Goal: Transaction & Acquisition: Purchase product/service

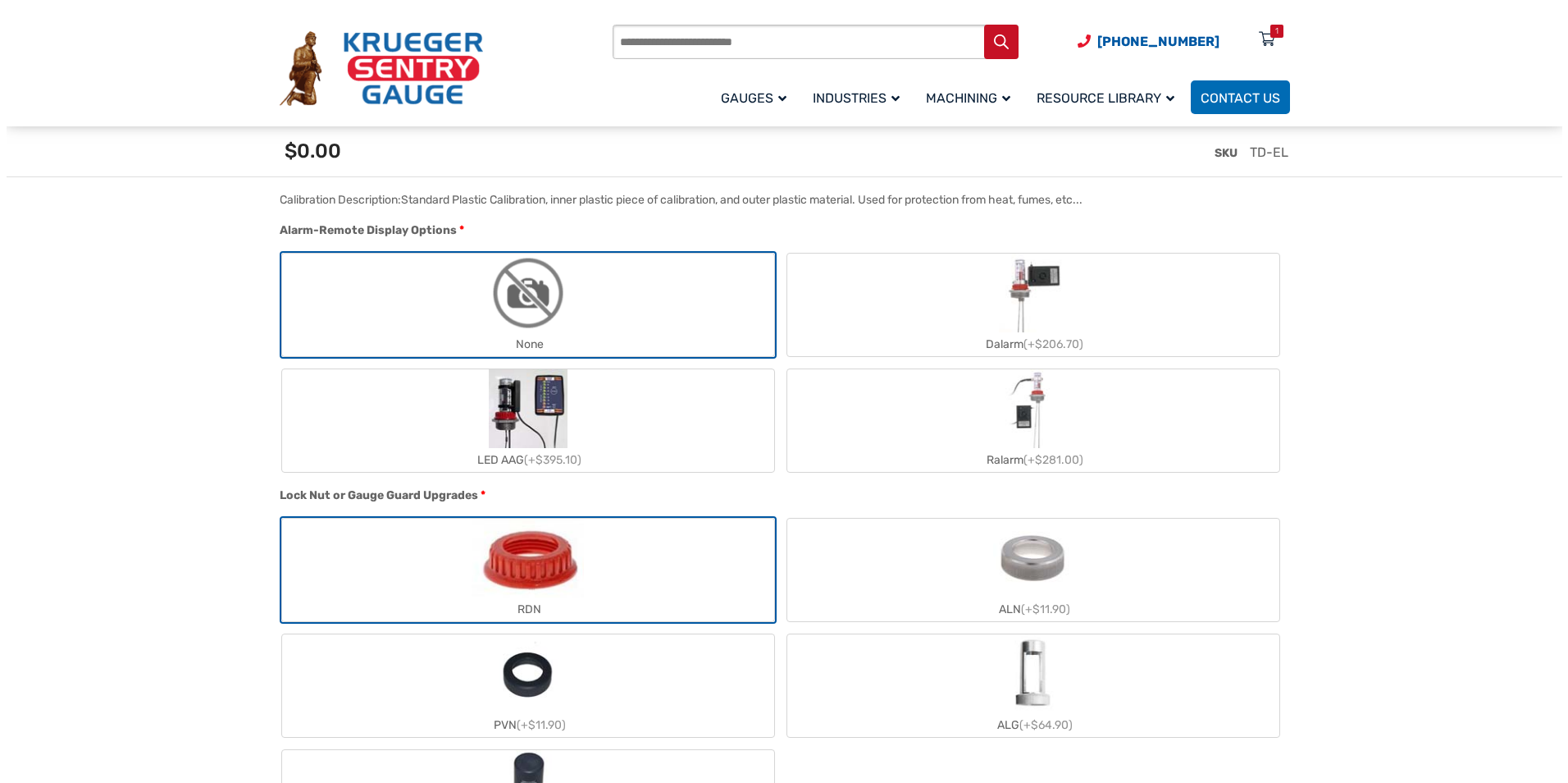
scroll to position [1394, 0]
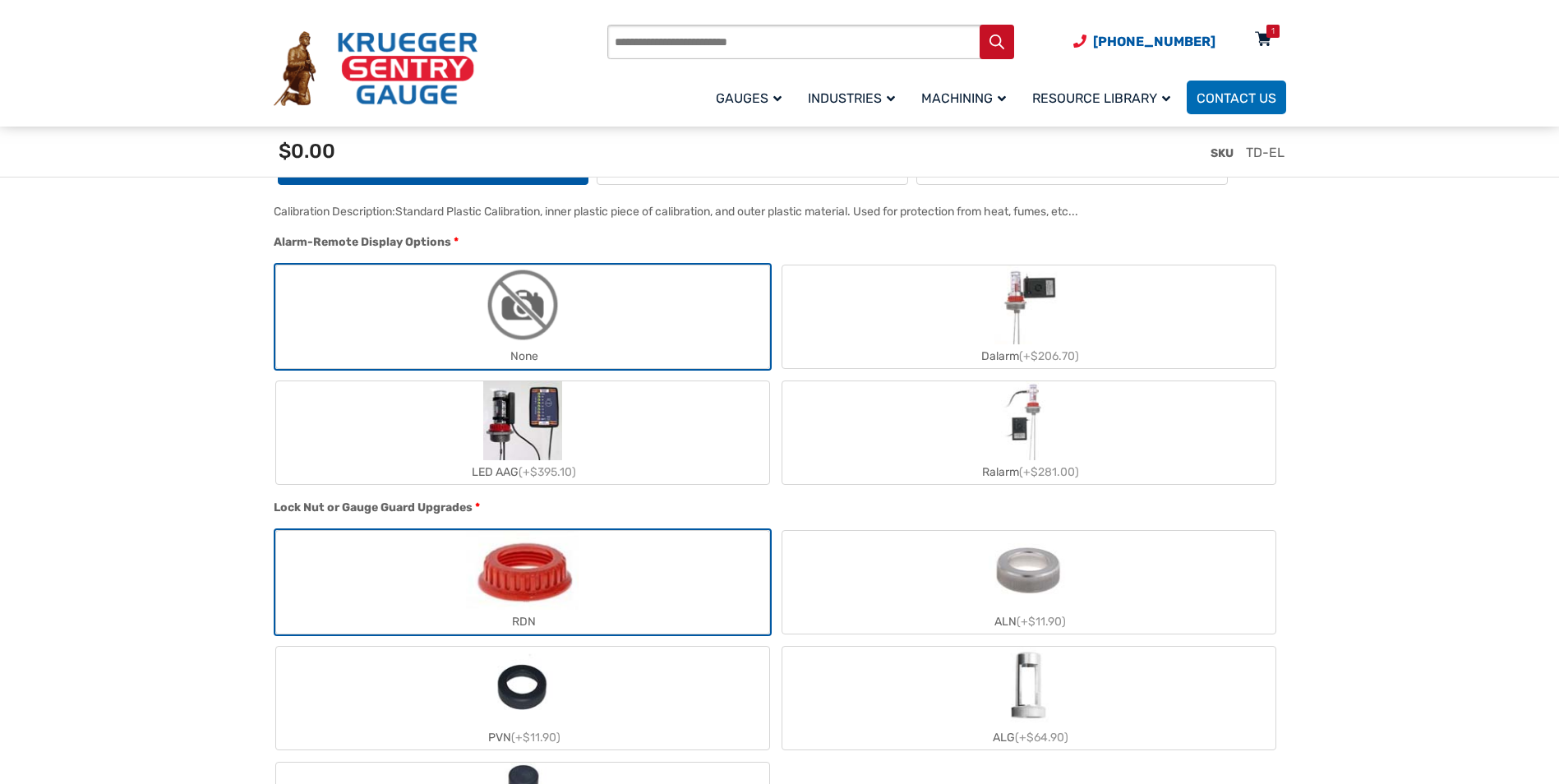
click at [1258, 34] on icon at bounding box center [1263, 40] width 16 height 26
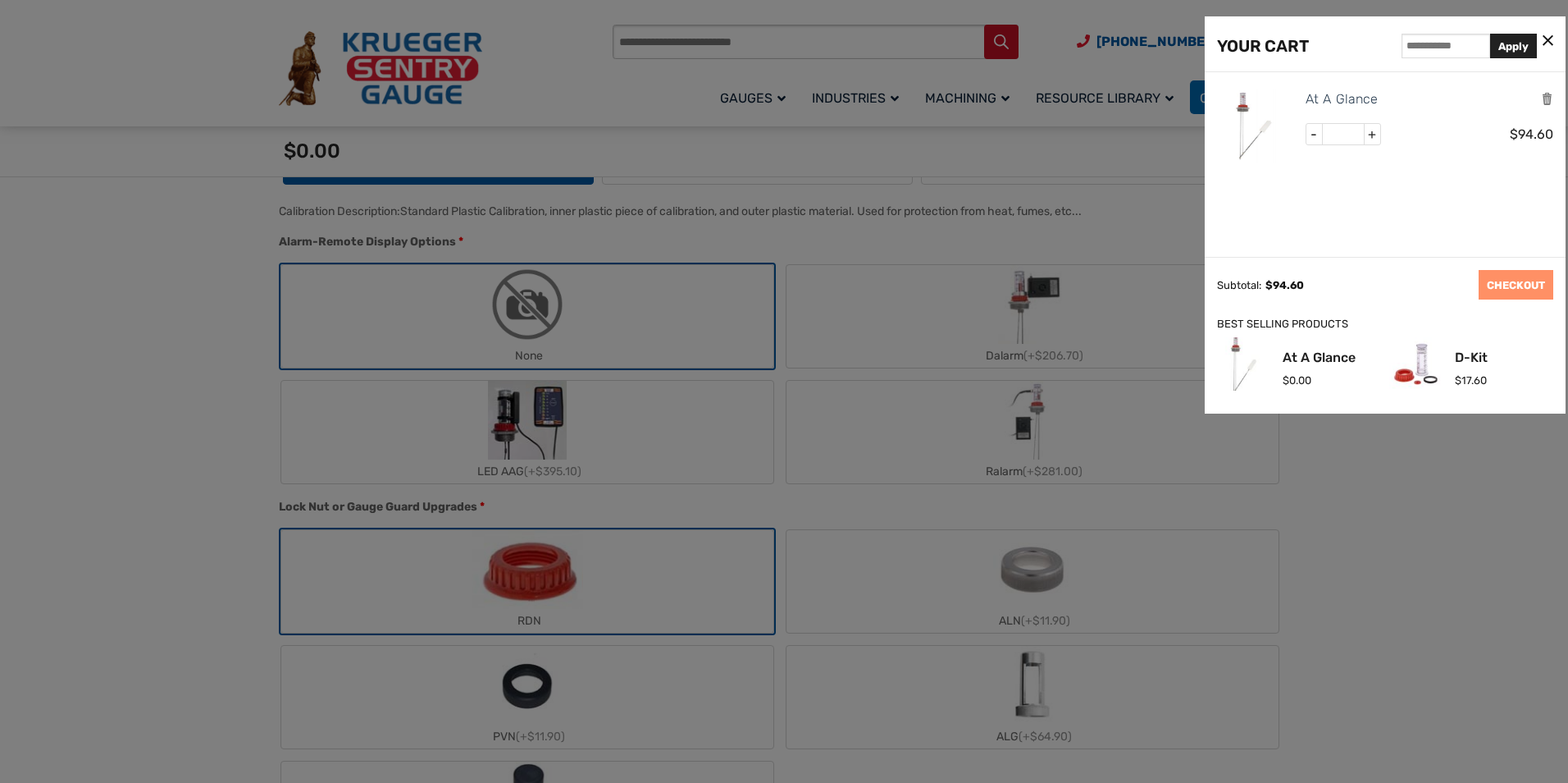
click at [1237, 102] on img at bounding box center [1254, 125] width 74 height 74
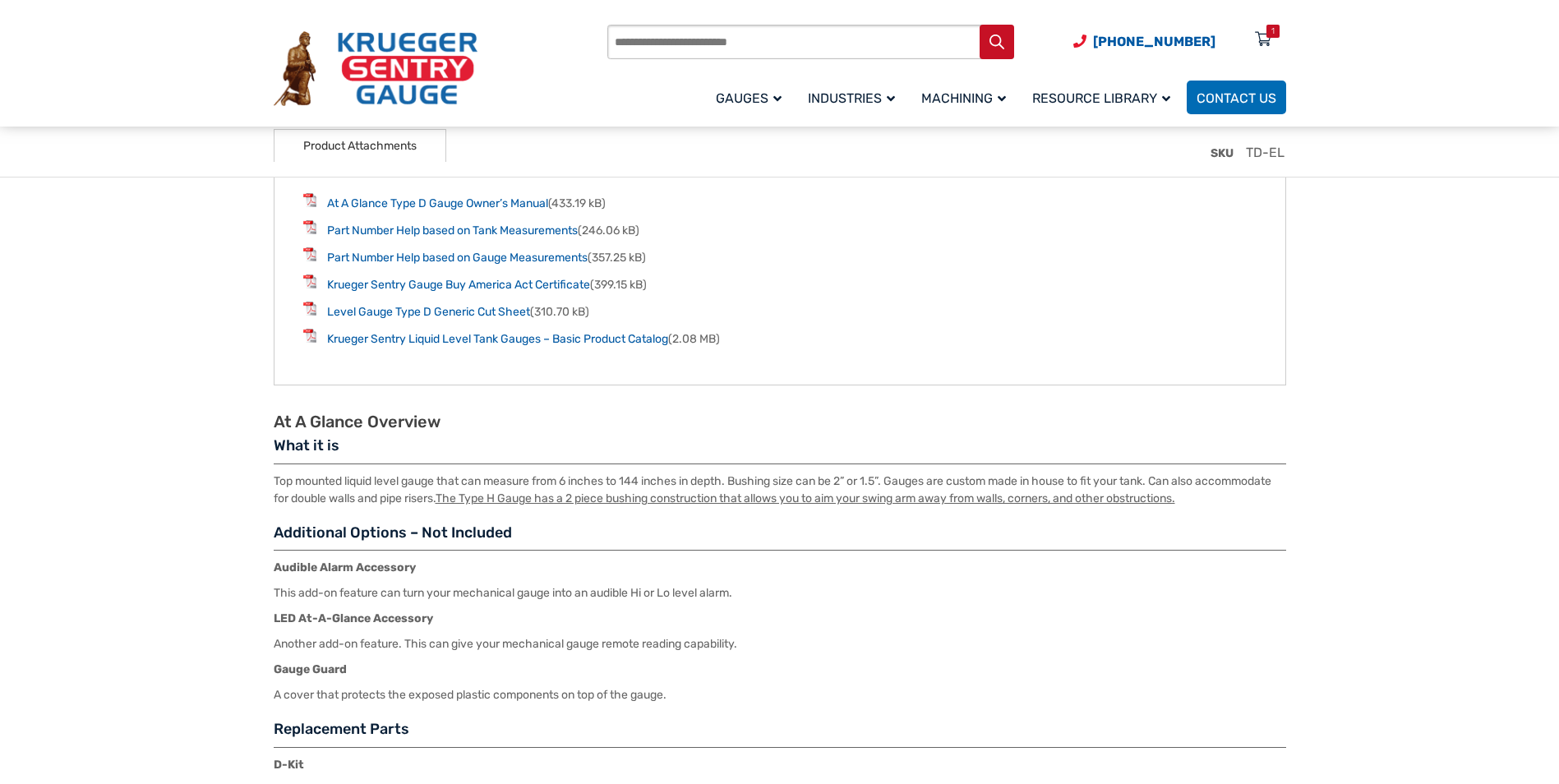
scroll to position [2218, 0]
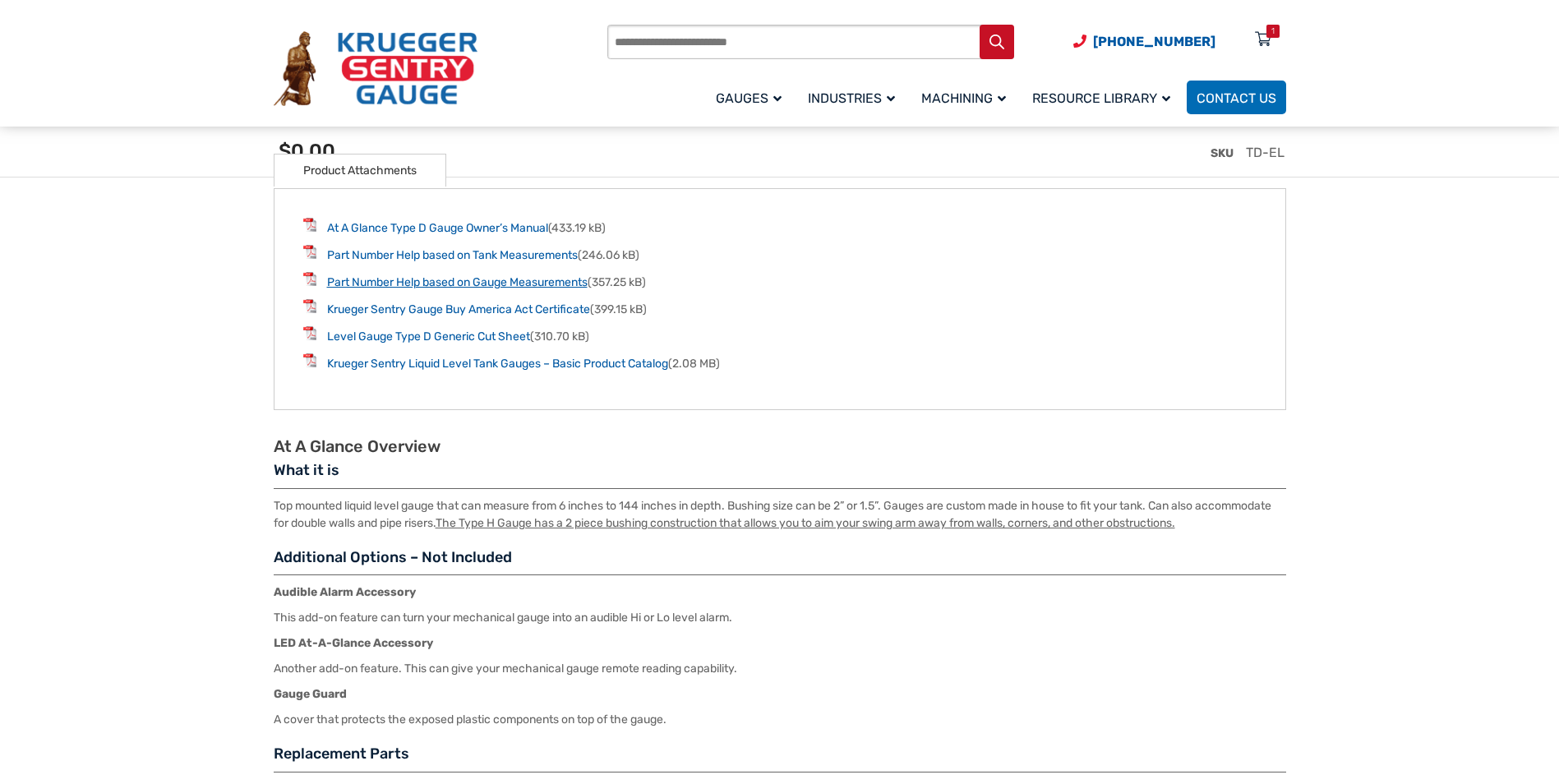
click at [456, 284] on link "Part Number Help based on Gauge Measurements" at bounding box center [457, 282] width 261 height 14
click at [452, 262] on link "Part Number Help based on Tank Measurements" at bounding box center [452, 255] width 251 height 14
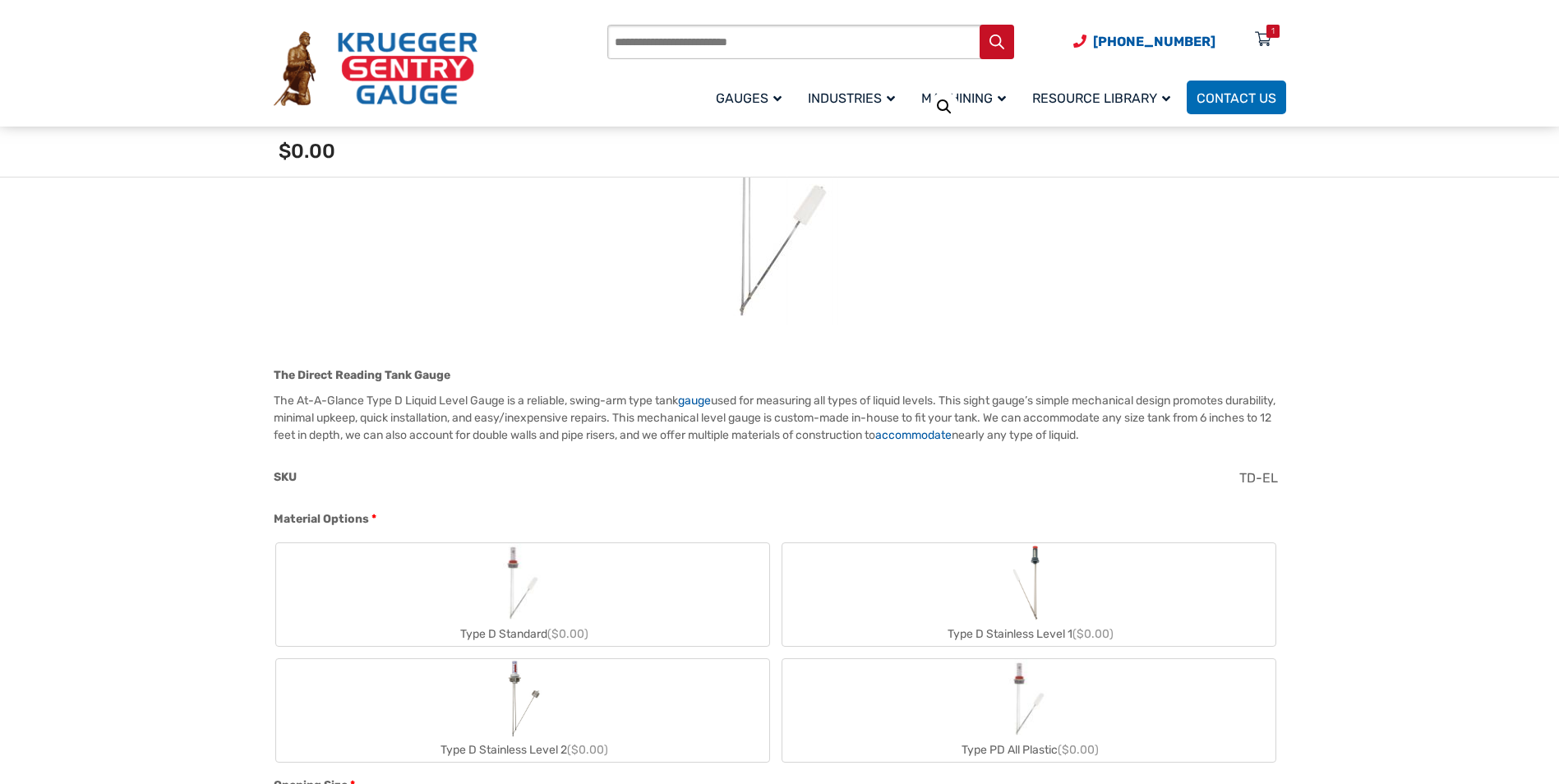
scroll to position [411, 0]
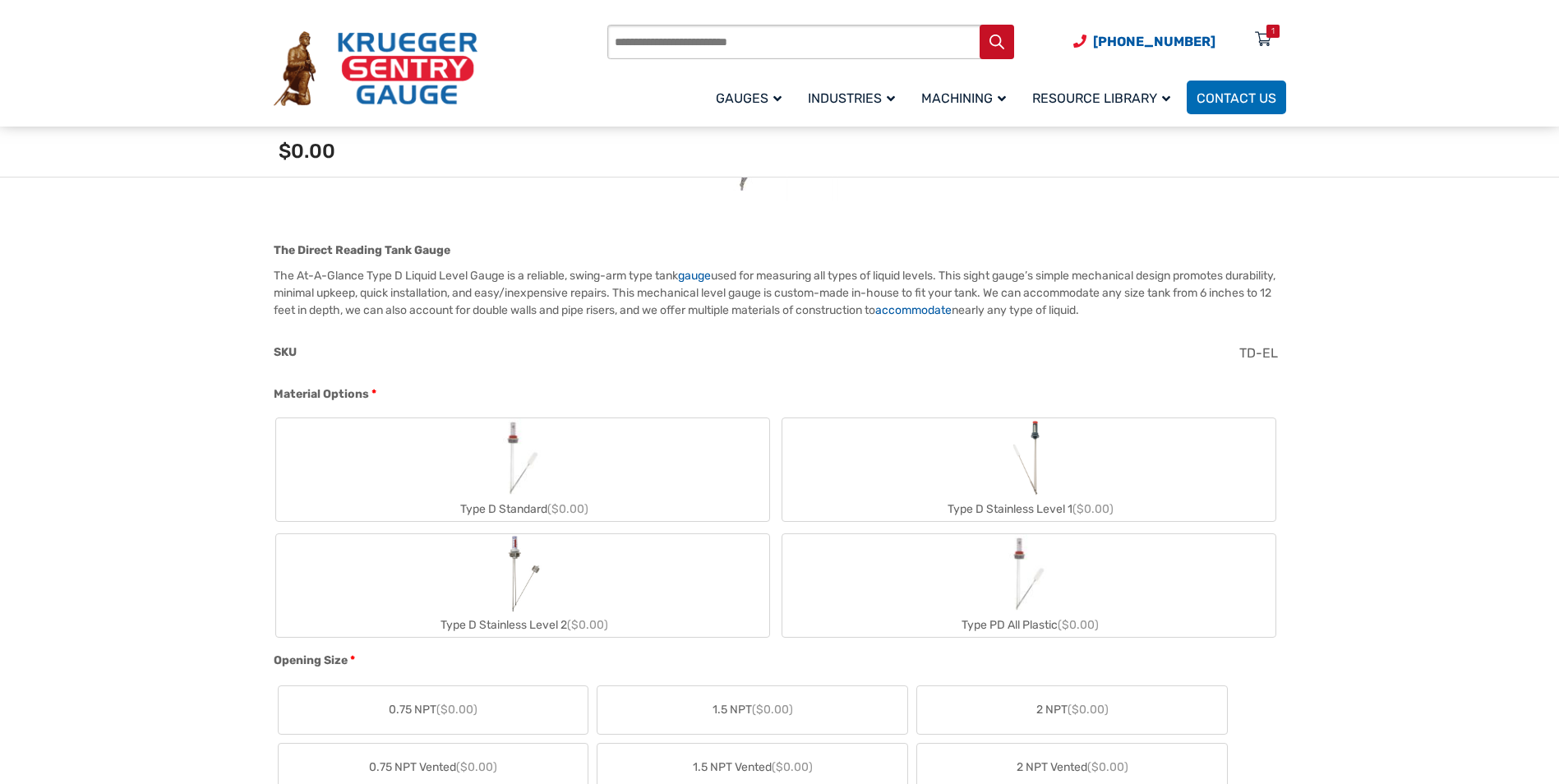
click at [490, 447] on img "Type D Standard" at bounding box center [522, 457] width 79 height 79
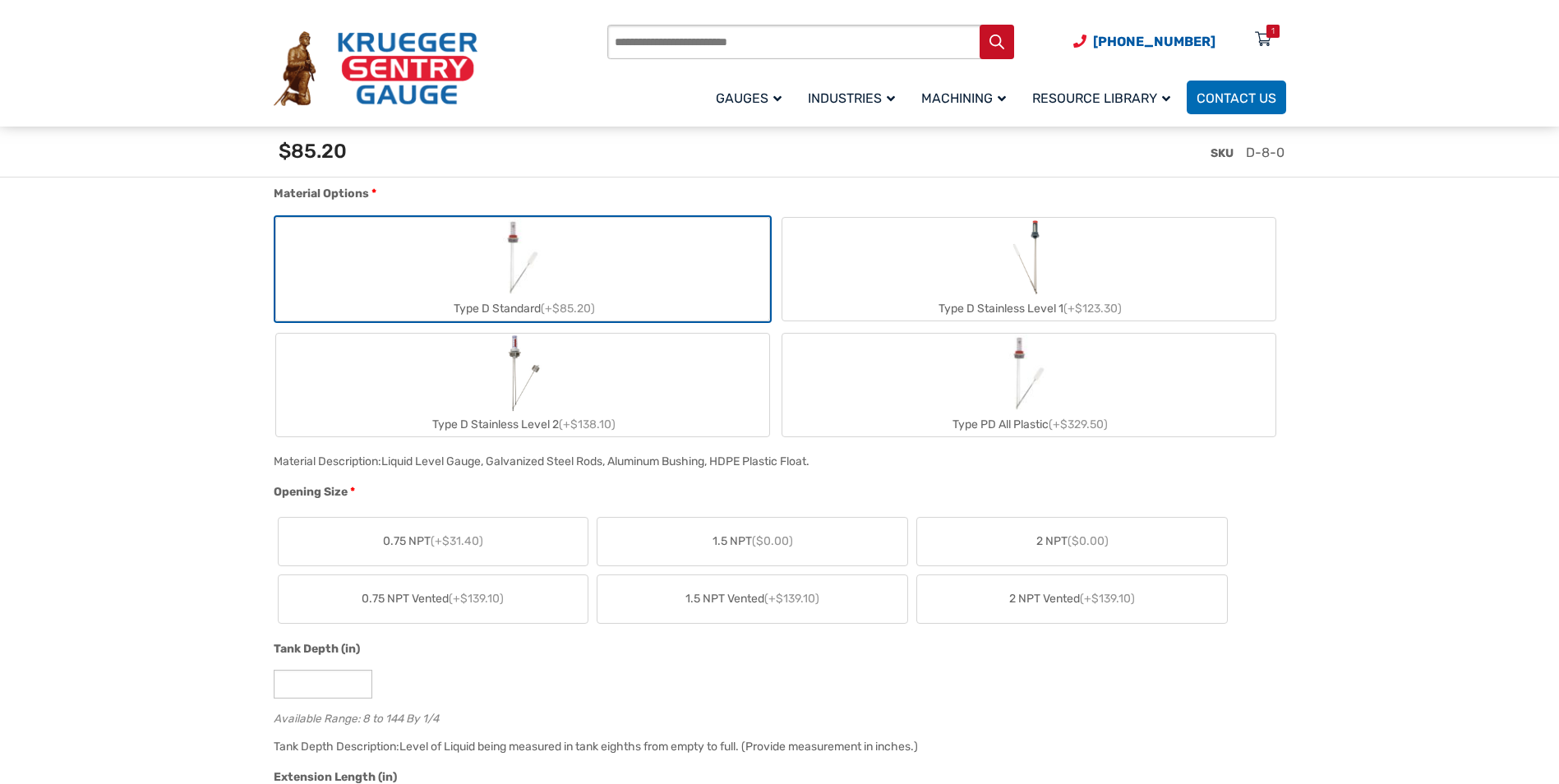
scroll to position [821, 0]
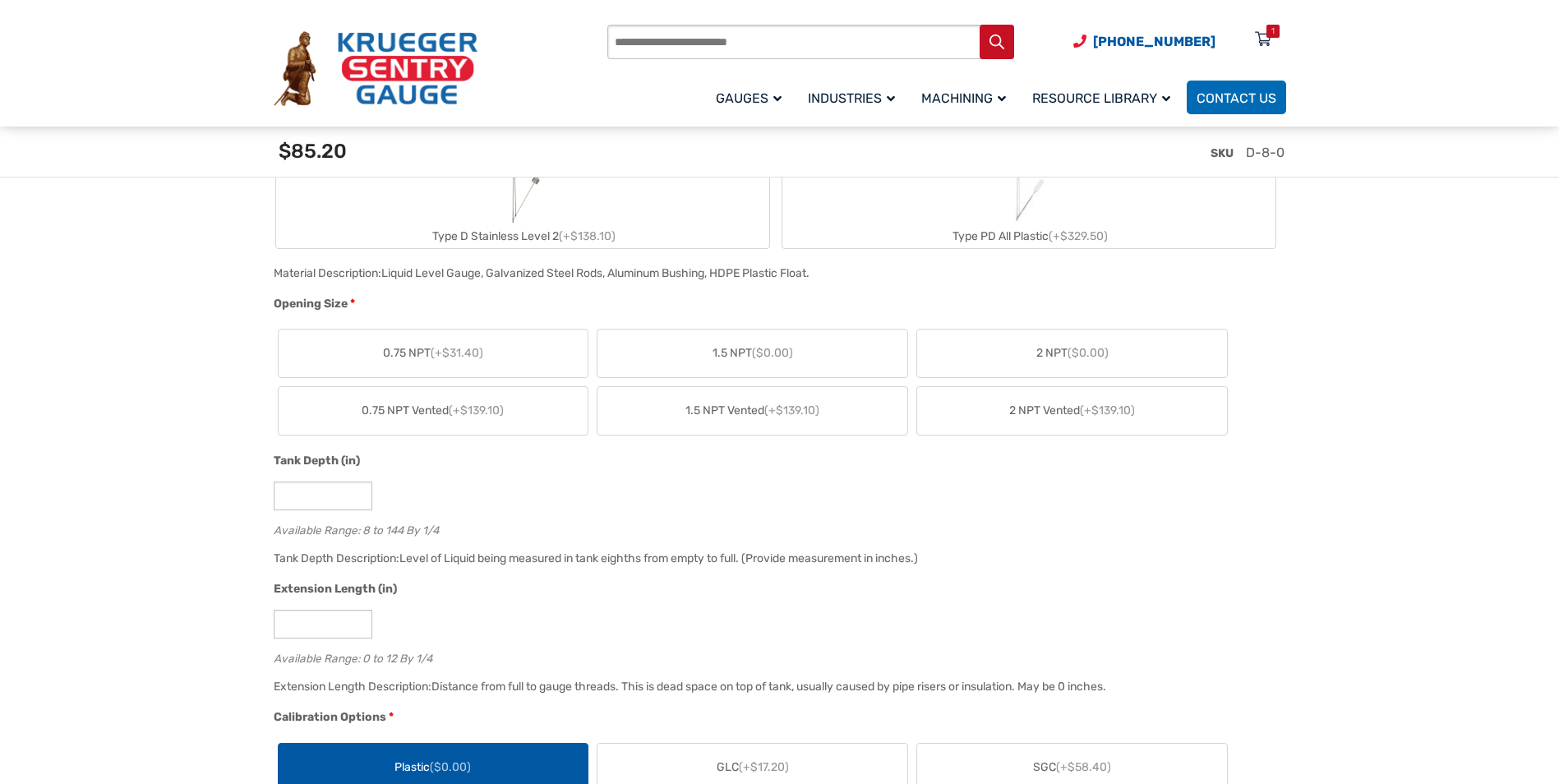
click at [1042, 417] on span "2 NPT Vented (+$139.10)" at bounding box center [1071, 410] width 125 height 17
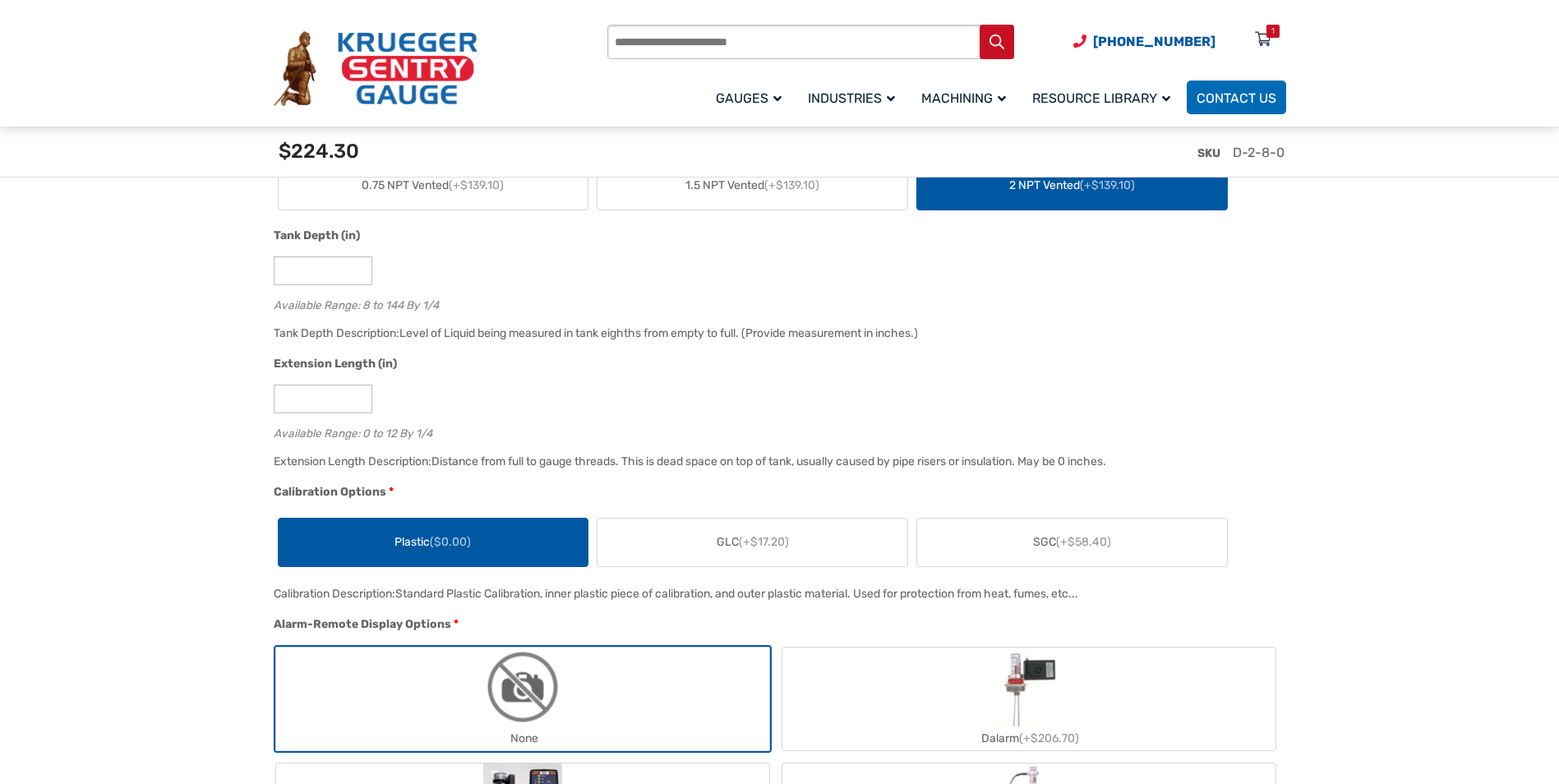
scroll to position [1068, 0]
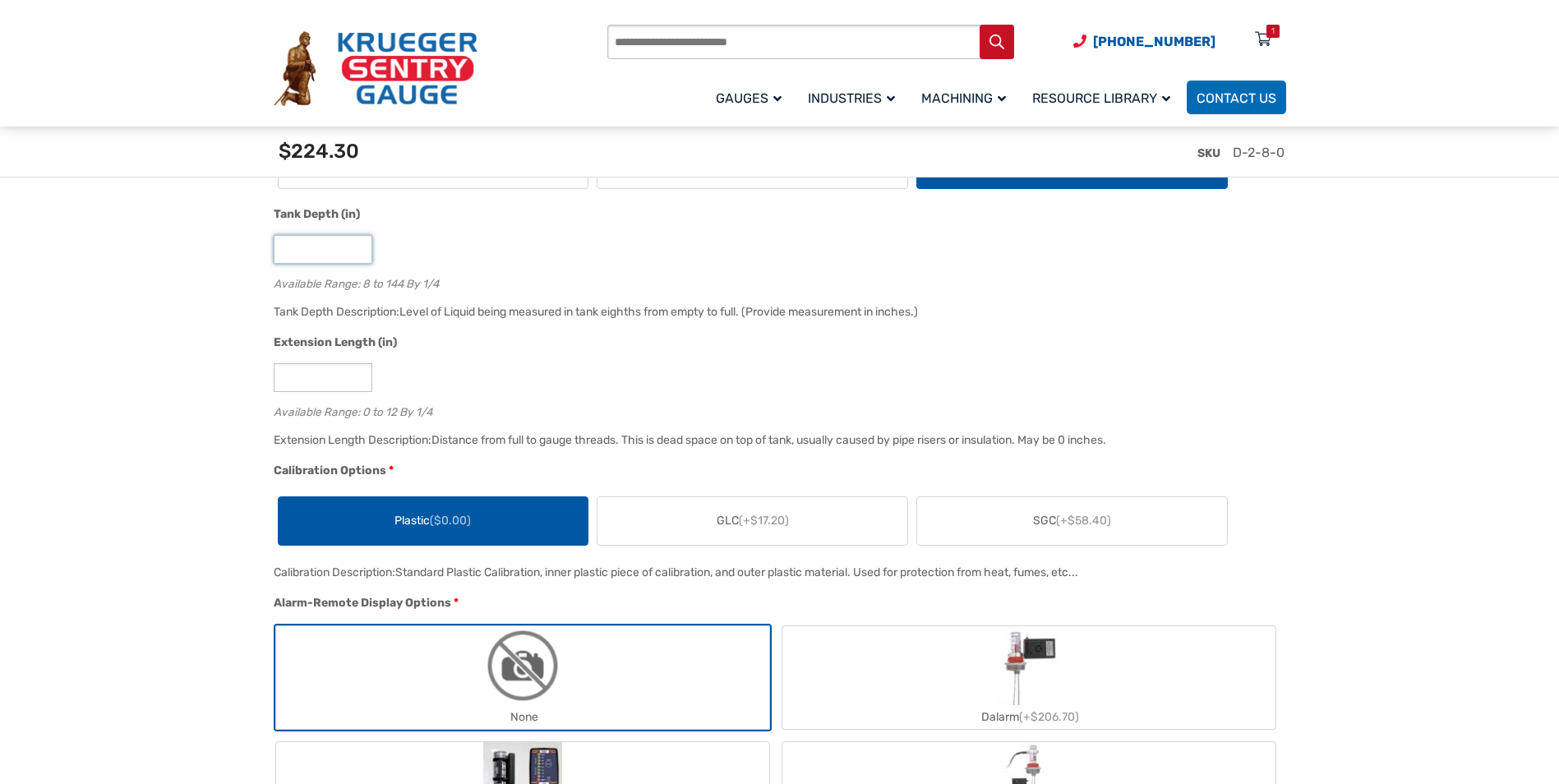
drag, startPoint x: 286, startPoint y: 254, endPoint x: 252, endPoint y: 251, distance: 34.1
type input "*"
click at [357, 255] on input "*" at bounding box center [323, 249] width 98 height 29
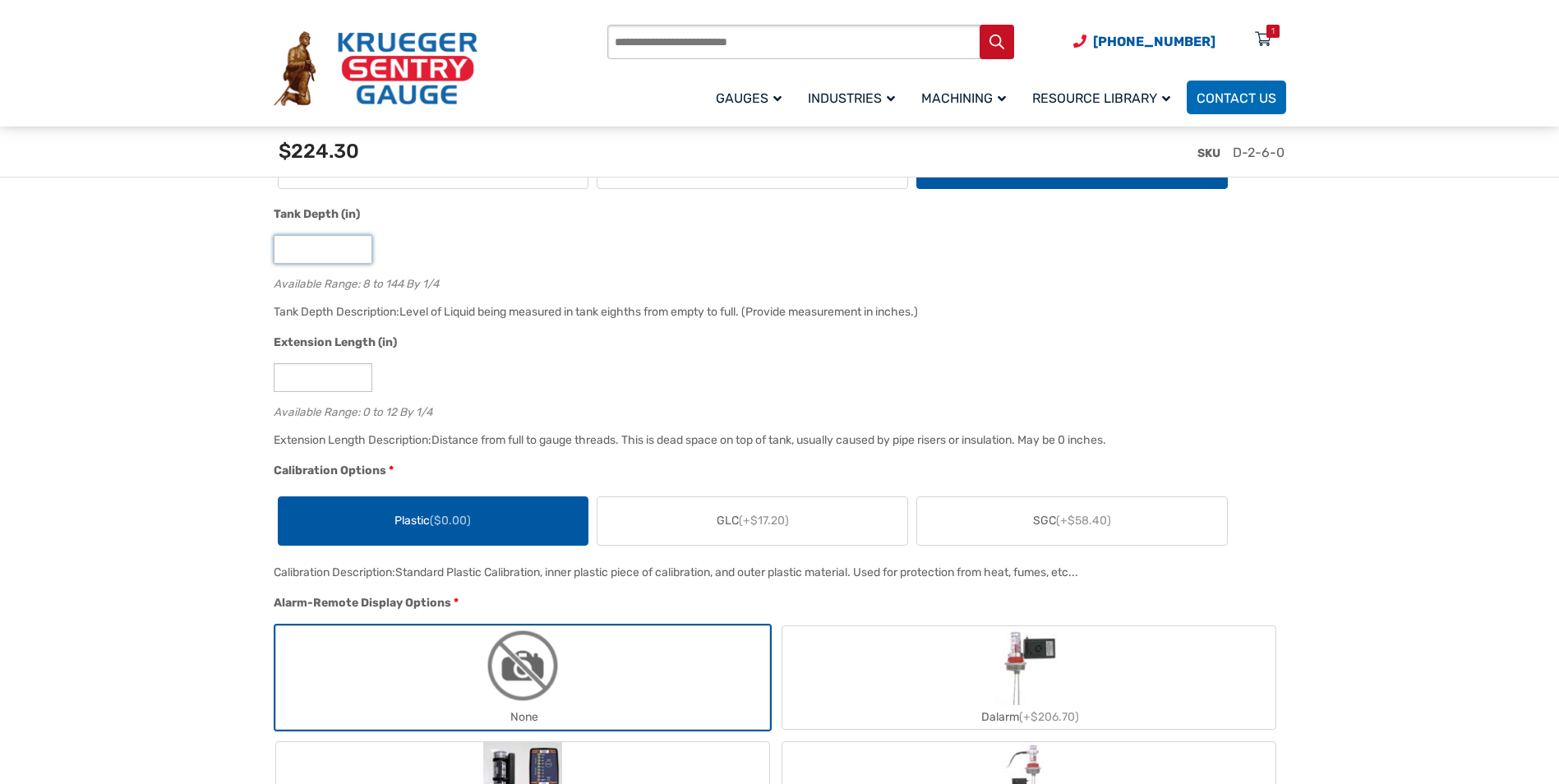
click at [357, 255] on input "*" at bounding box center [323, 249] width 98 height 29
click at [358, 240] on input "*" at bounding box center [323, 249] width 98 height 29
click at [357, 244] on input "*" at bounding box center [323, 249] width 98 height 29
click at [360, 247] on input "**" at bounding box center [323, 249] width 98 height 29
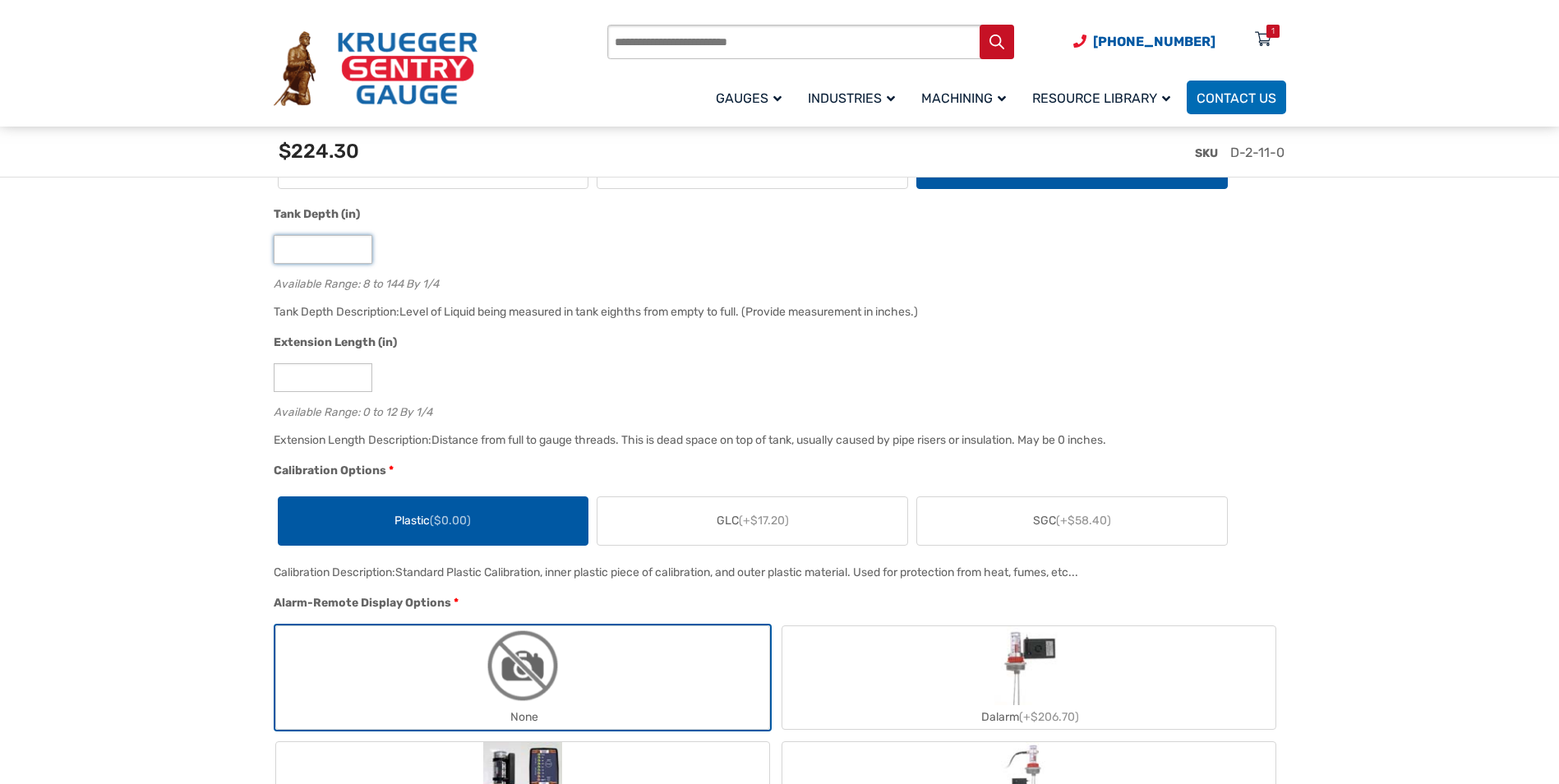
click at [360, 247] on input "**" at bounding box center [323, 249] width 98 height 29
click at [358, 257] on input "**" at bounding box center [323, 249] width 98 height 29
type input "**"
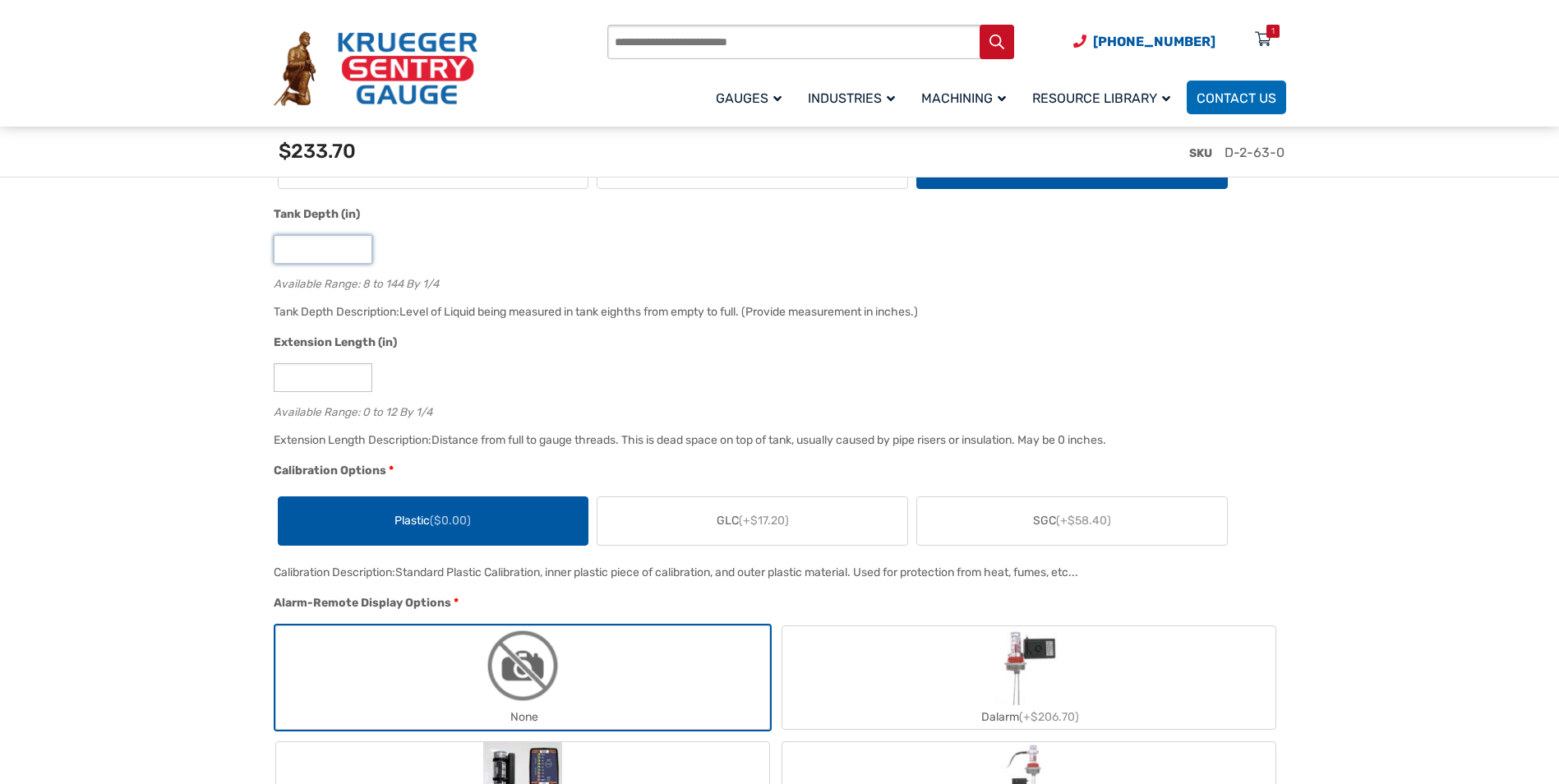
click at [358, 257] on input "**" at bounding box center [323, 249] width 98 height 29
click at [462, 258] on div "**" at bounding box center [776, 249] width 1004 height 29
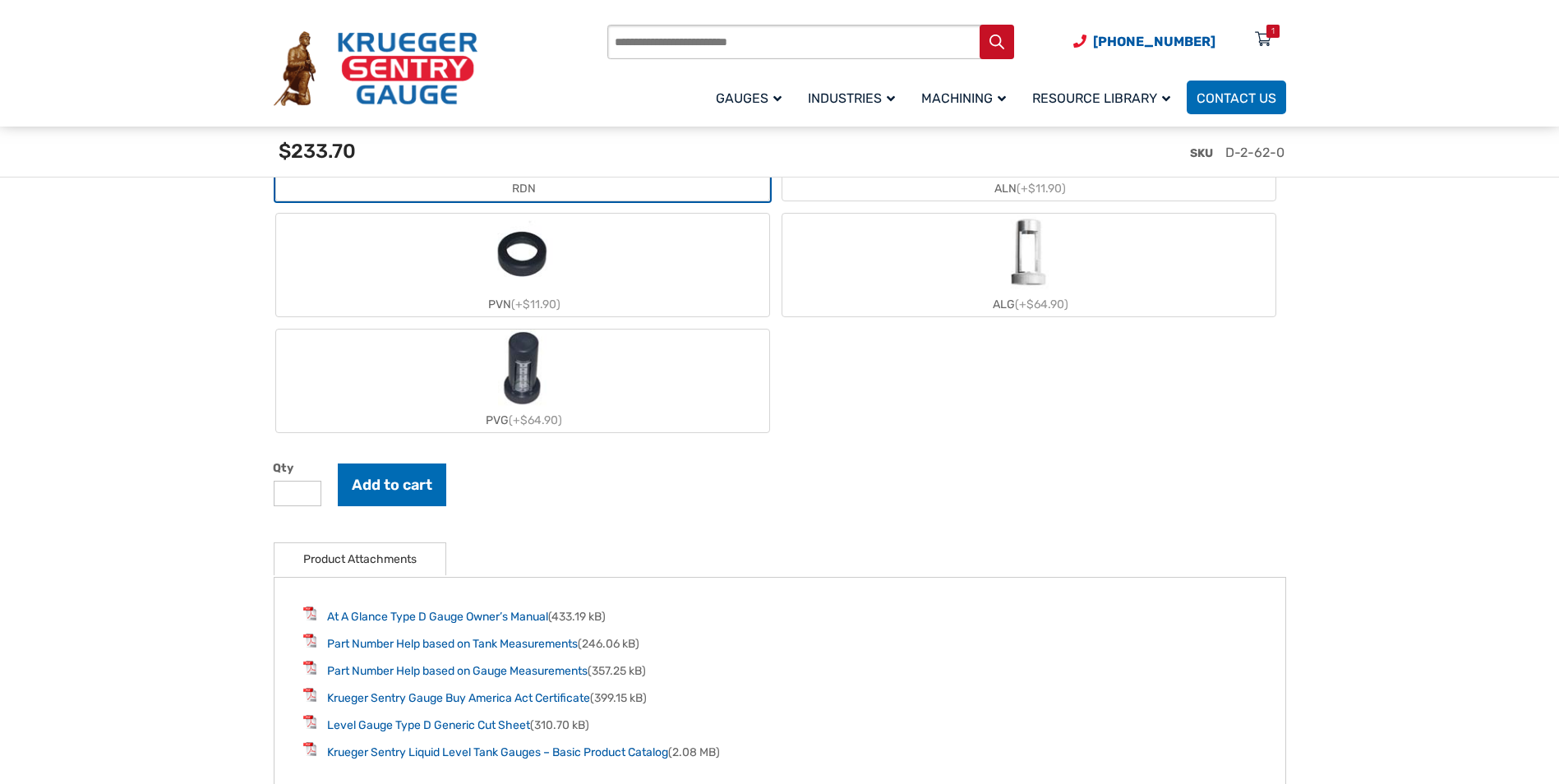
scroll to position [1890, 0]
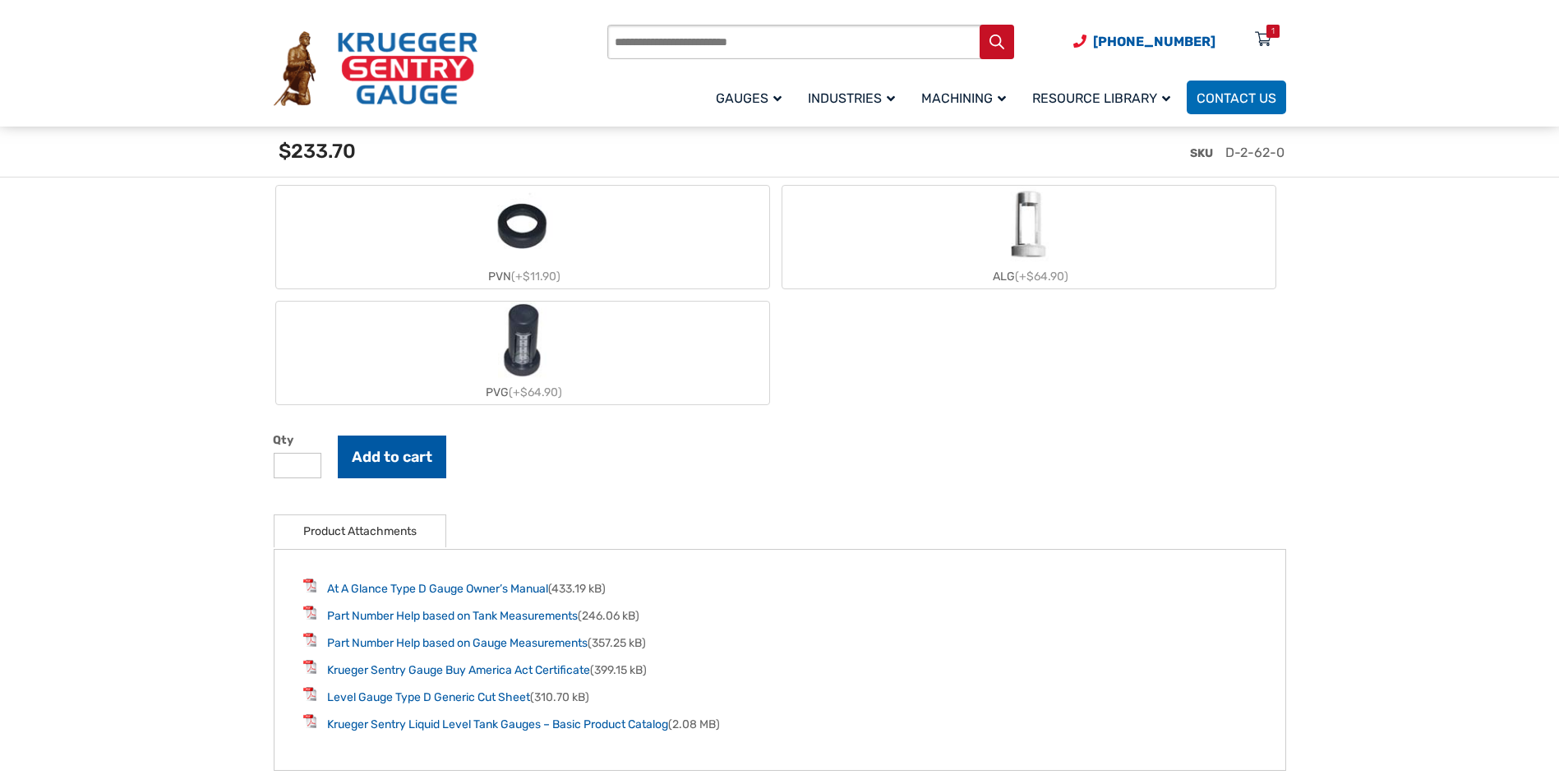
click at [398, 450] on button "Add to cart" at bounding box center [392, 456] width 108 height 42
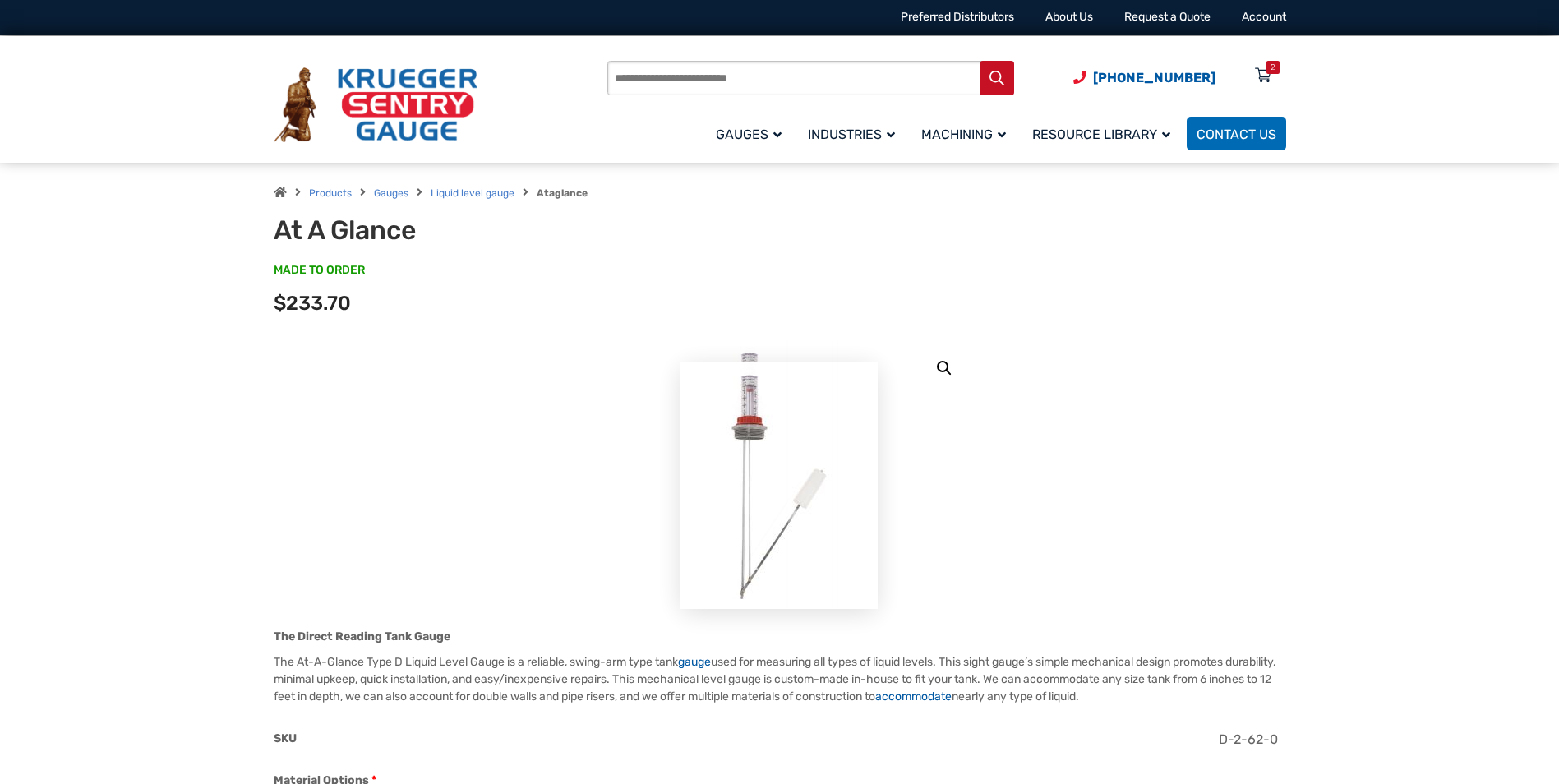
scroll to position [0, 0]
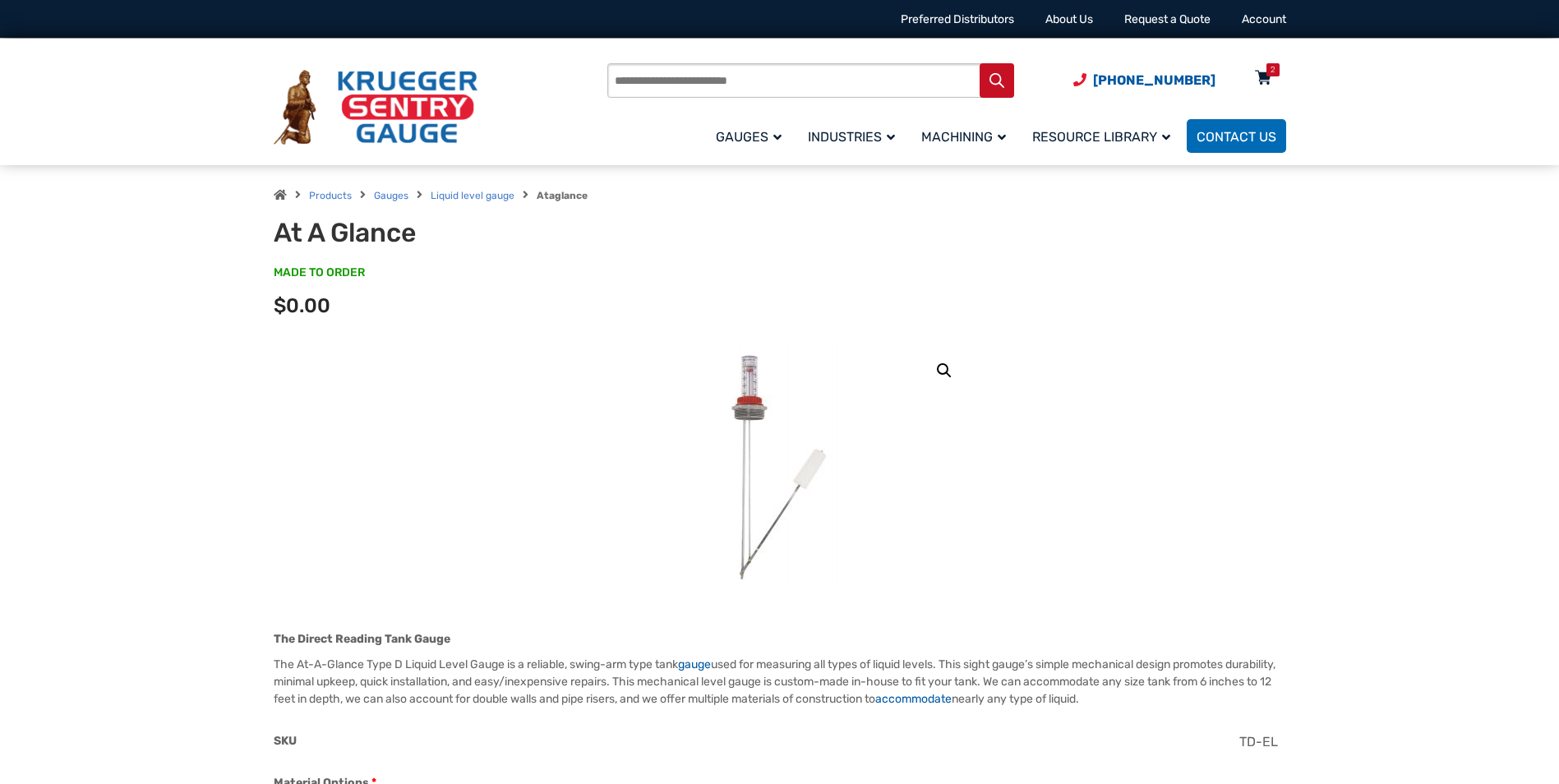
click at [1266, 72] on div "2" at bounding box center [1273, 70] width 14 height 14
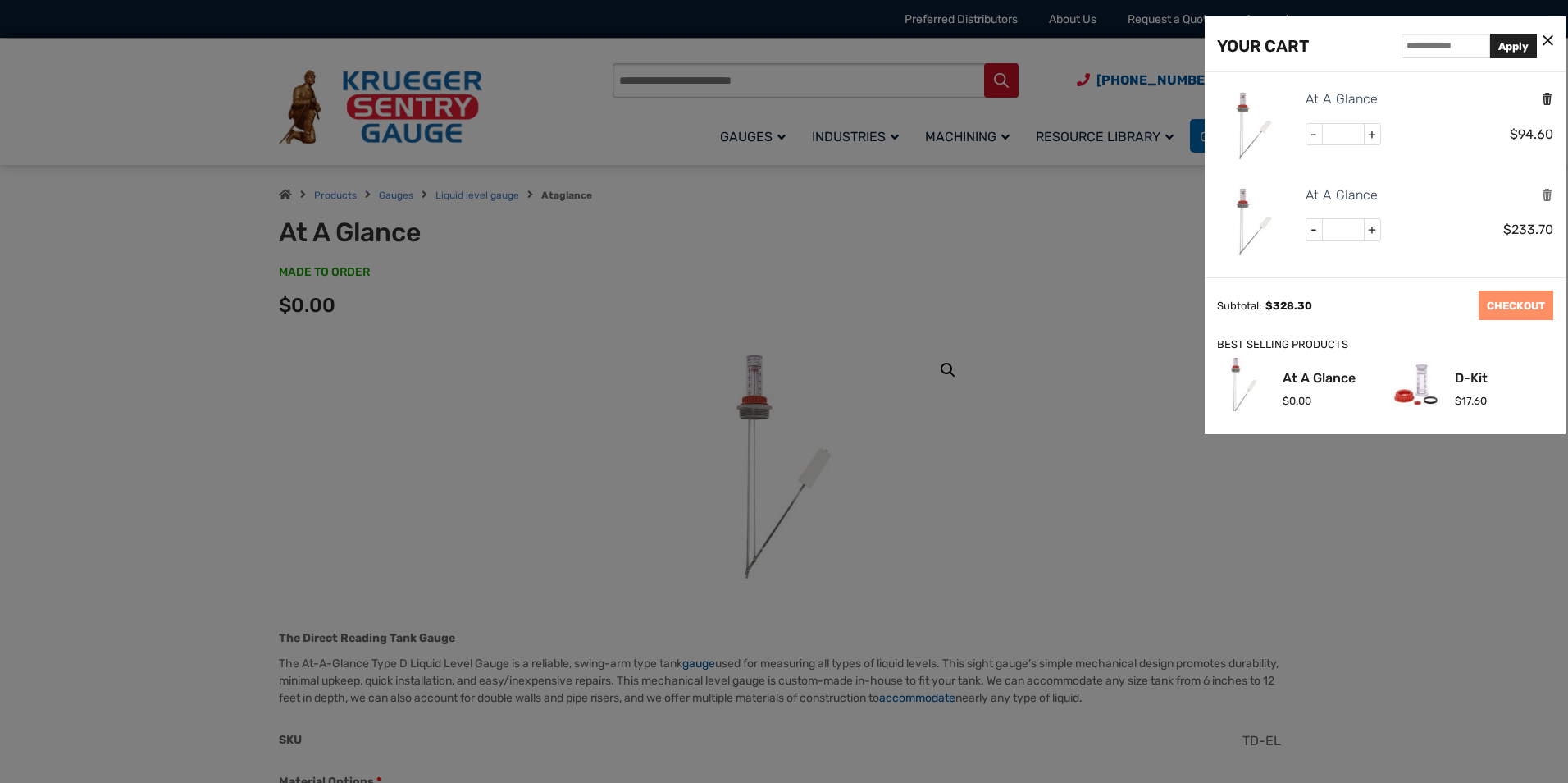
click at [1547, 99] on icon "Remove this item" at bounding box center [1547, 99] width 13 height 15
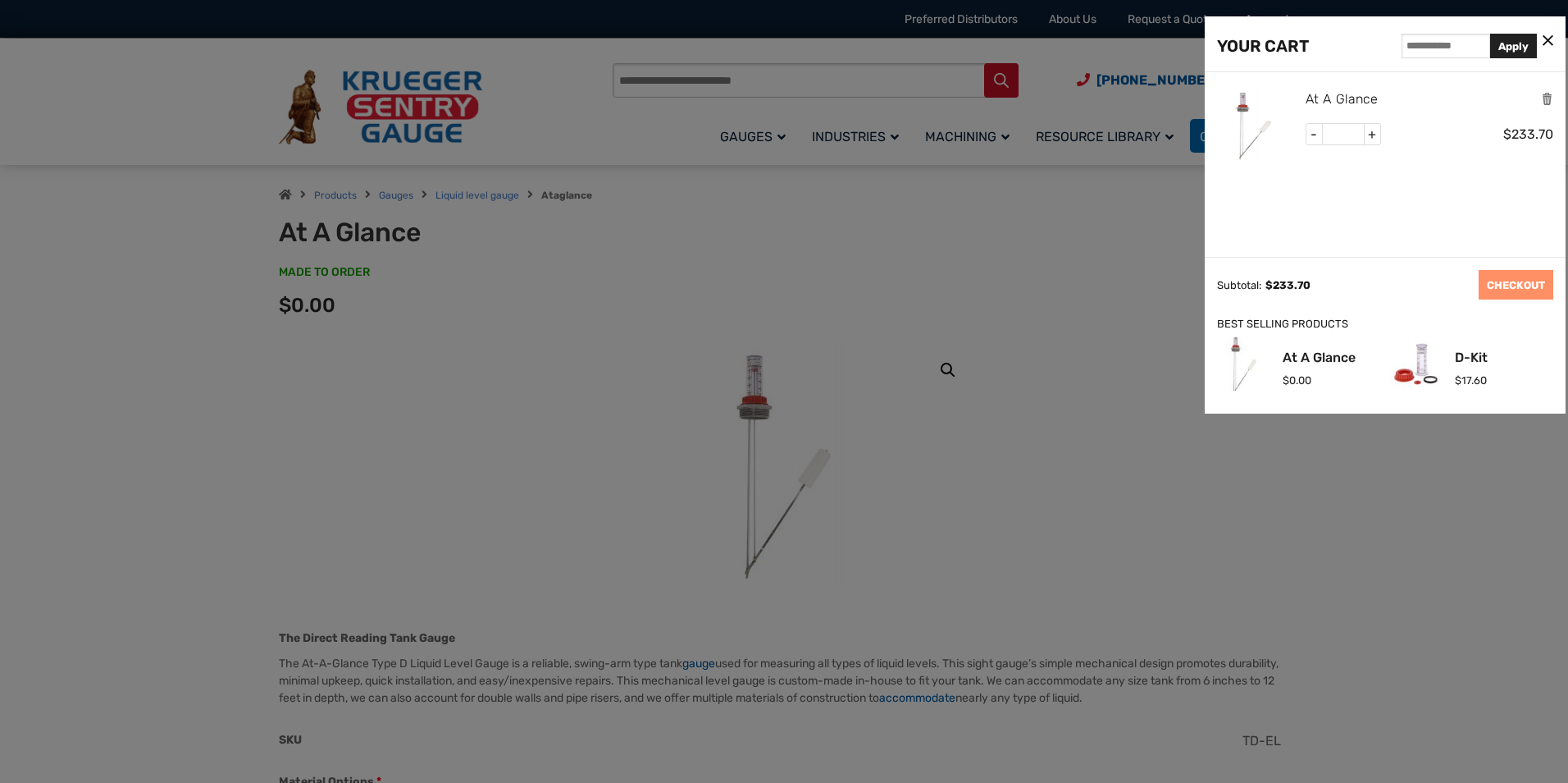
click at [1317, 96] on link "At A Glance" at bounding box center [1341, 99] width 72 height 21
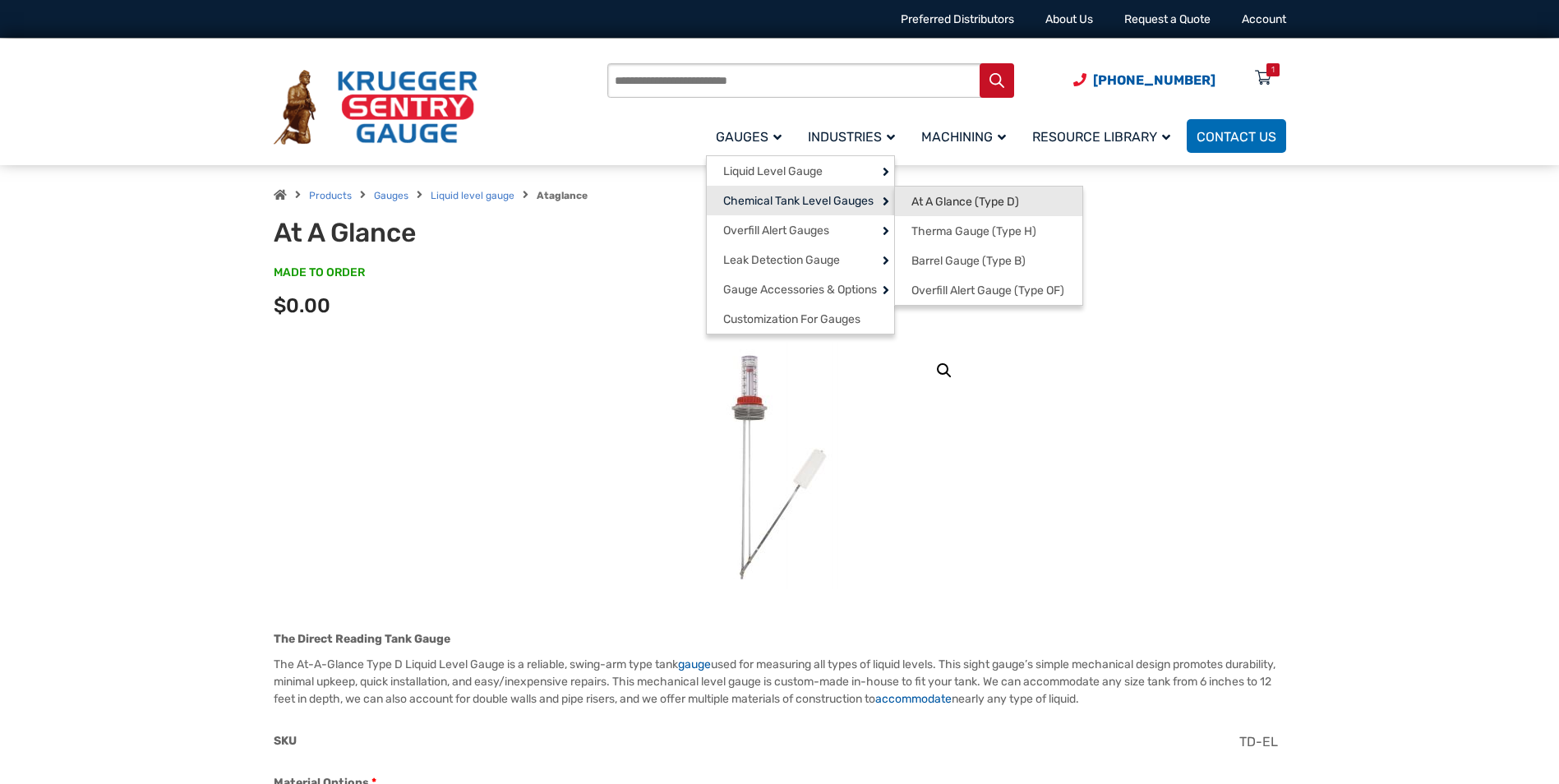
click at [926, 191] on link "At A Glance (Type D)" at bounding box center [988, 201] width 187 height 30
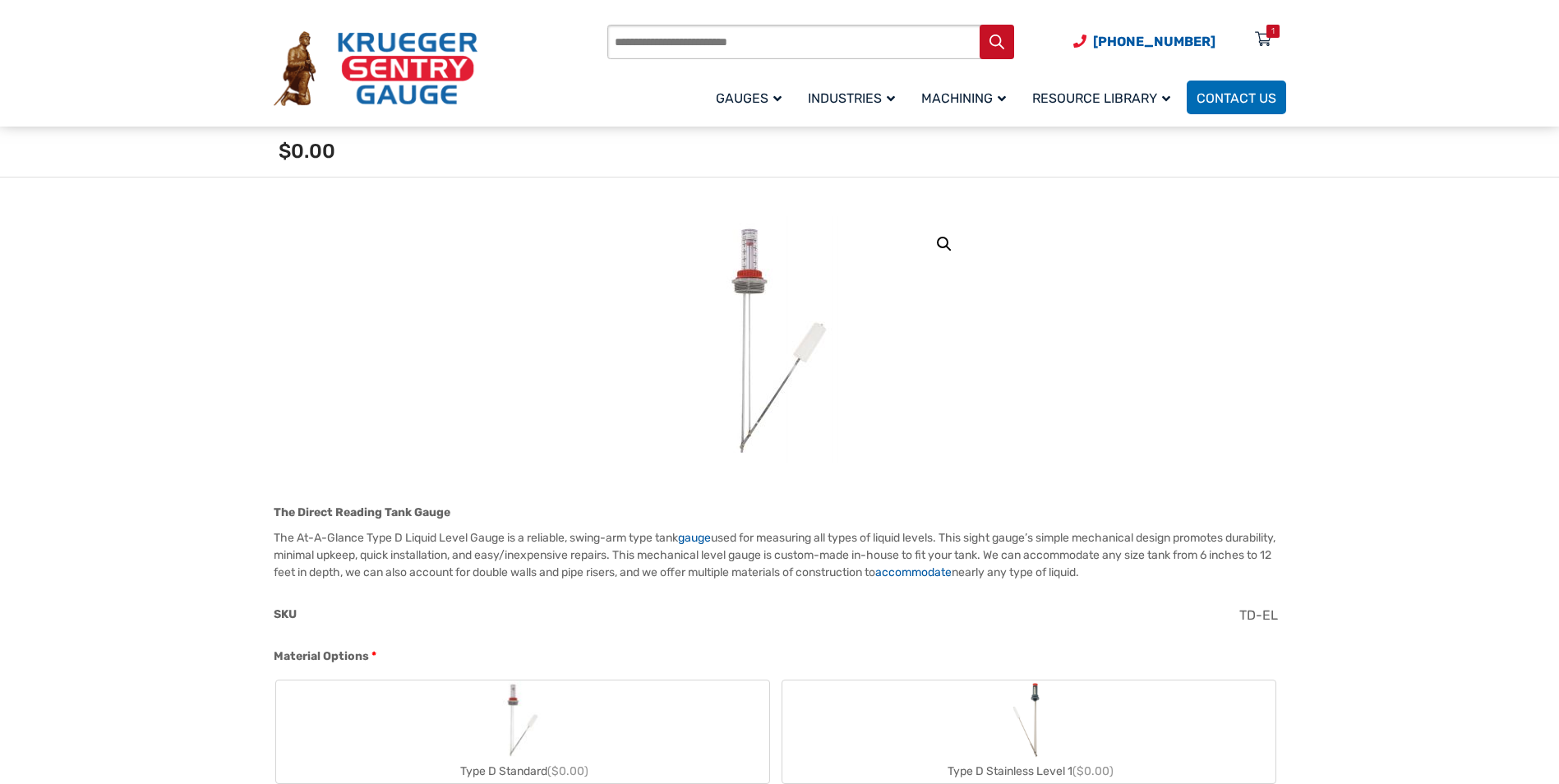
scroll to position [411, 0]
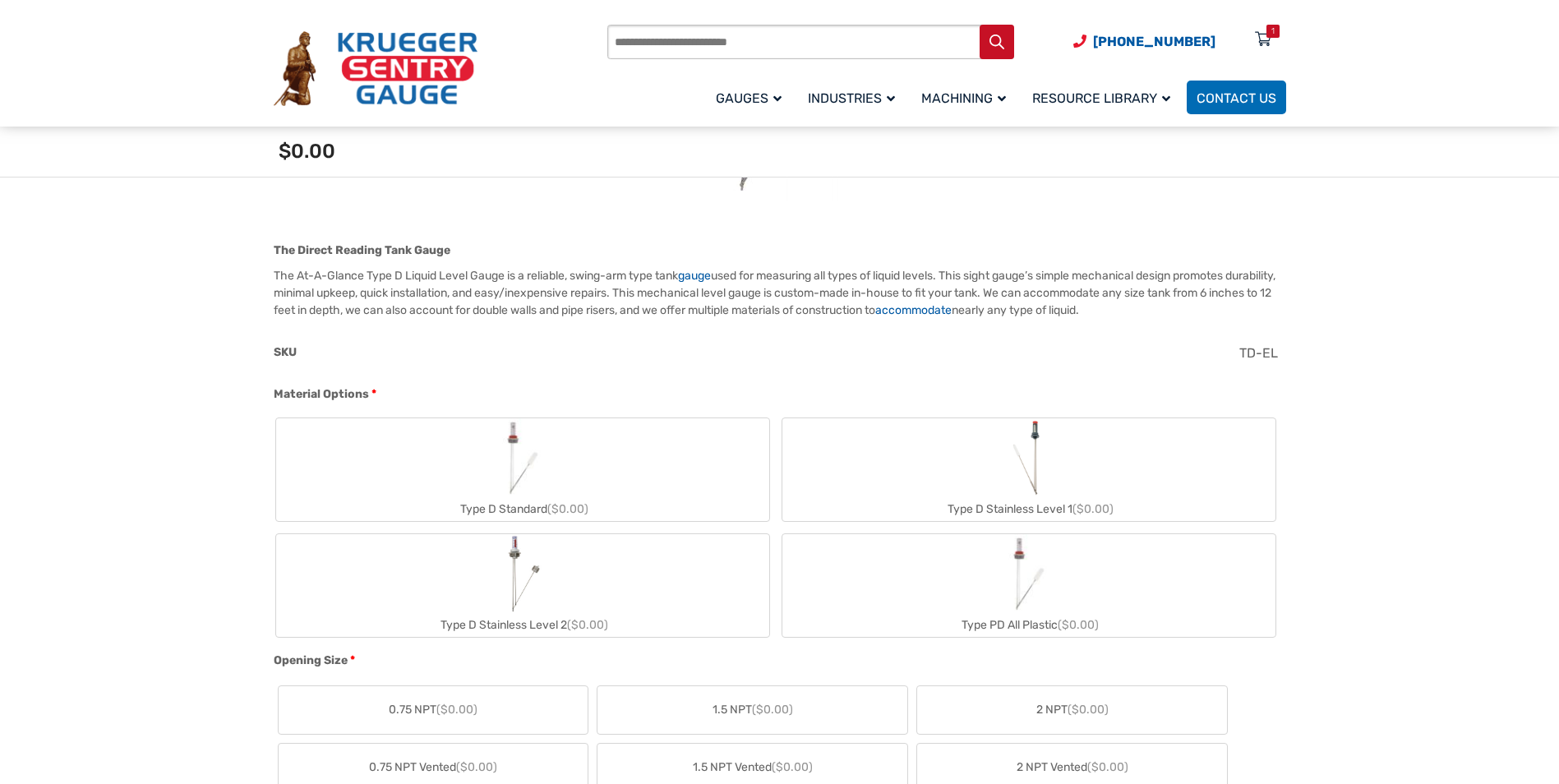
click at [482, 464] on label "Type D Standard ($0.00)" at bounding box center [522, 469] width 493 height 102
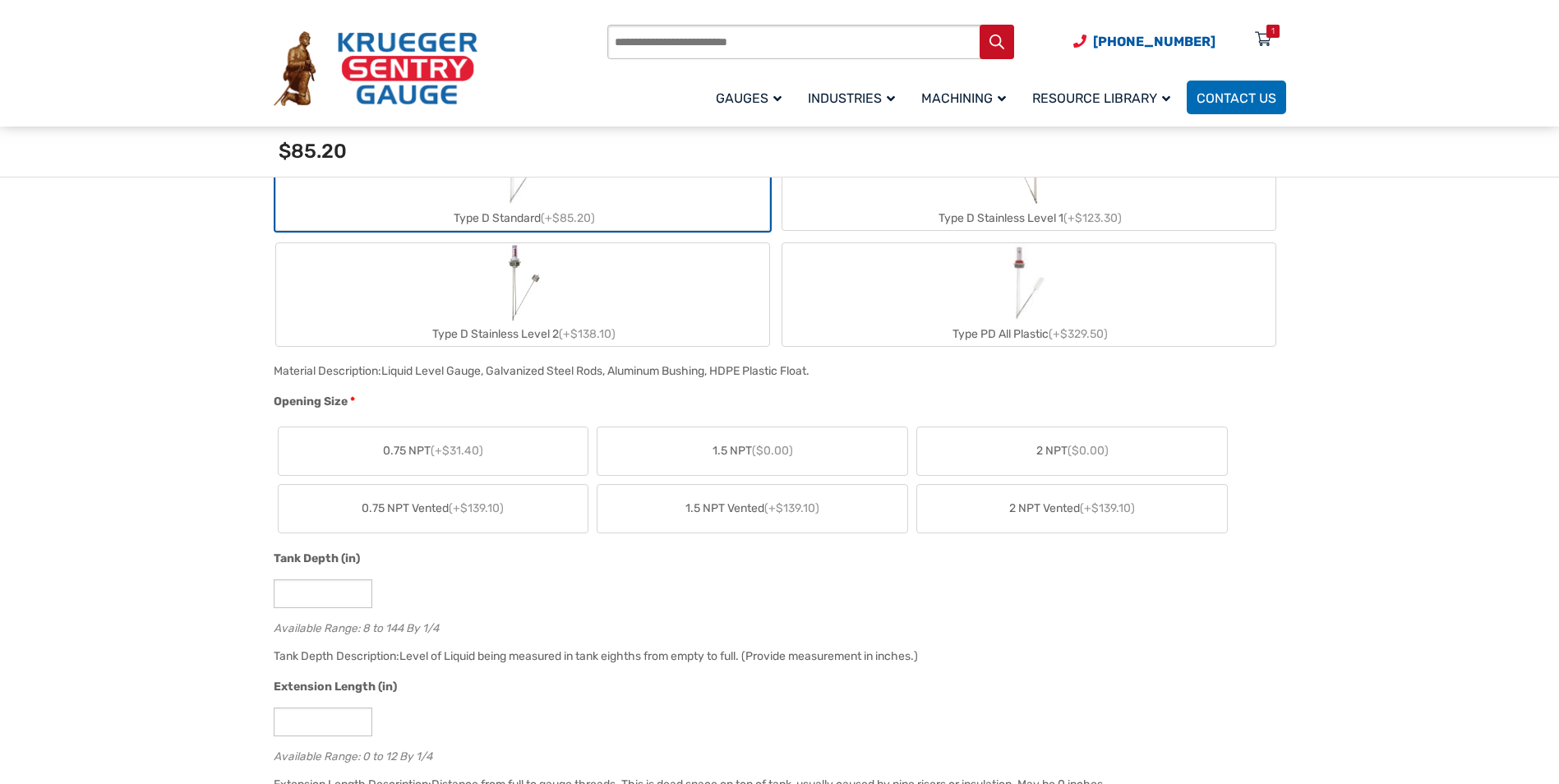
scroll to position [739, 0]
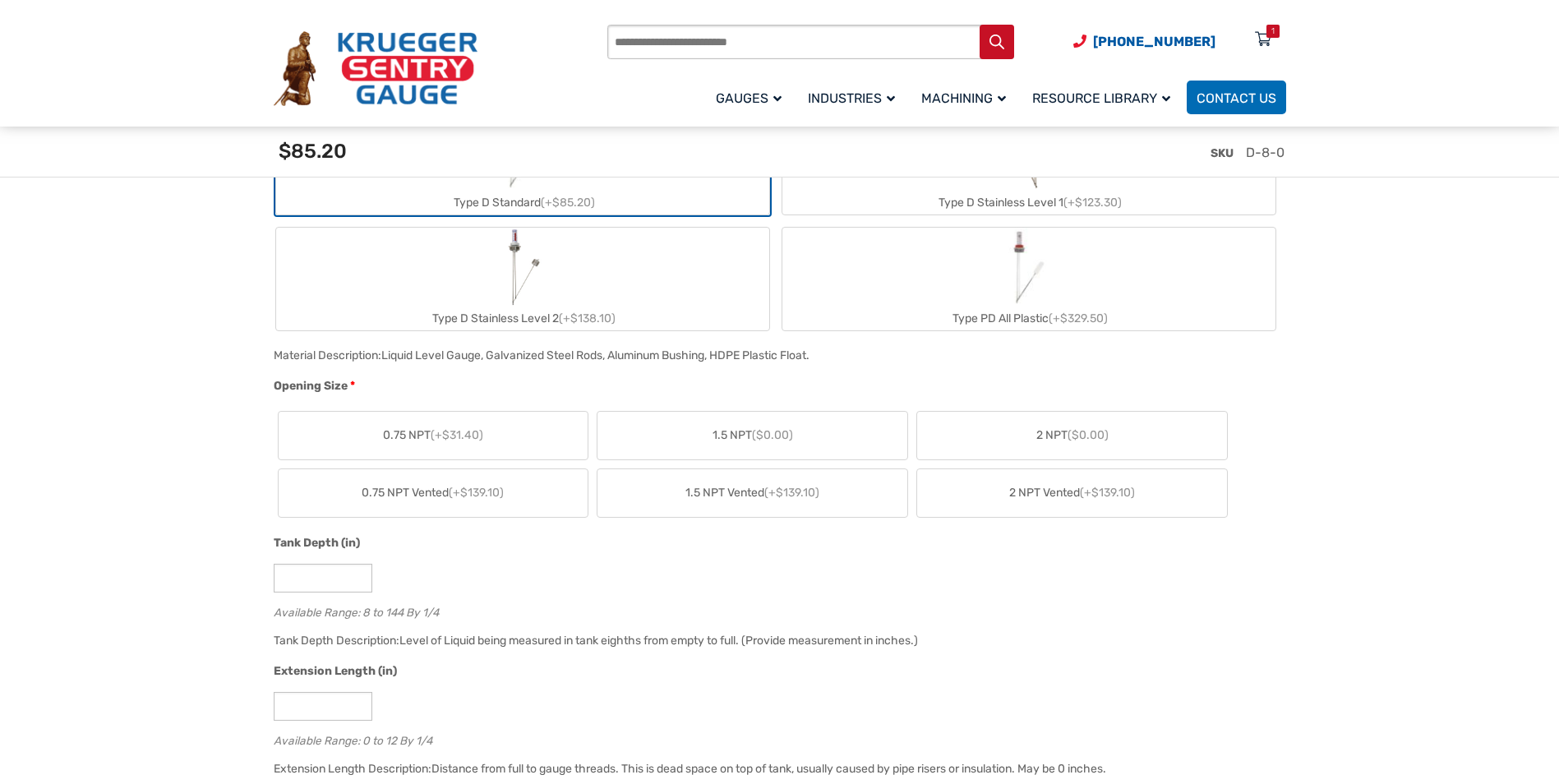
click at [1036, 509] on label "2 NPT Vented (+$139.10)" at bounding box center [1072, 493] width 310 height 47
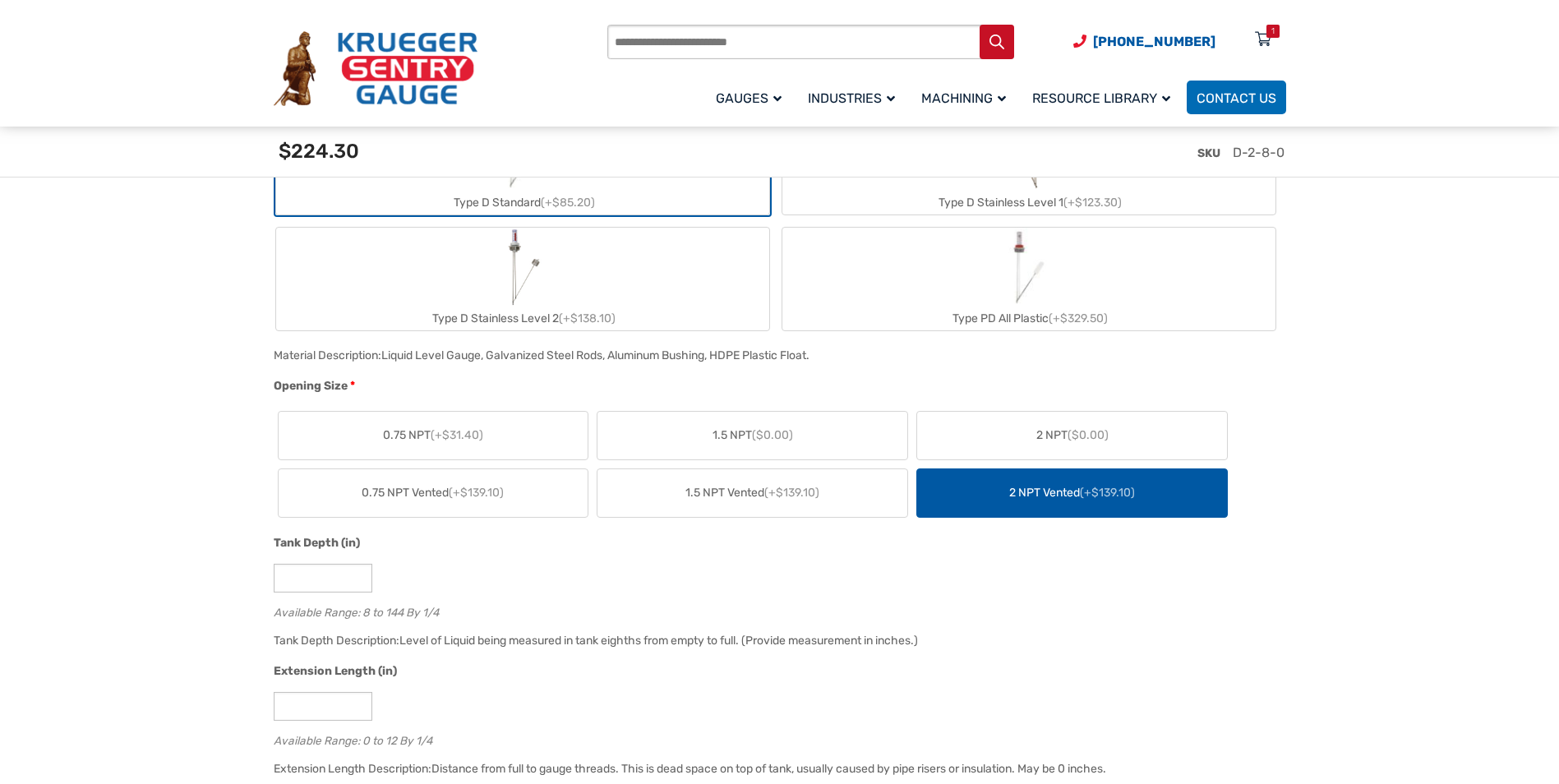
scroll to position [986, 0]
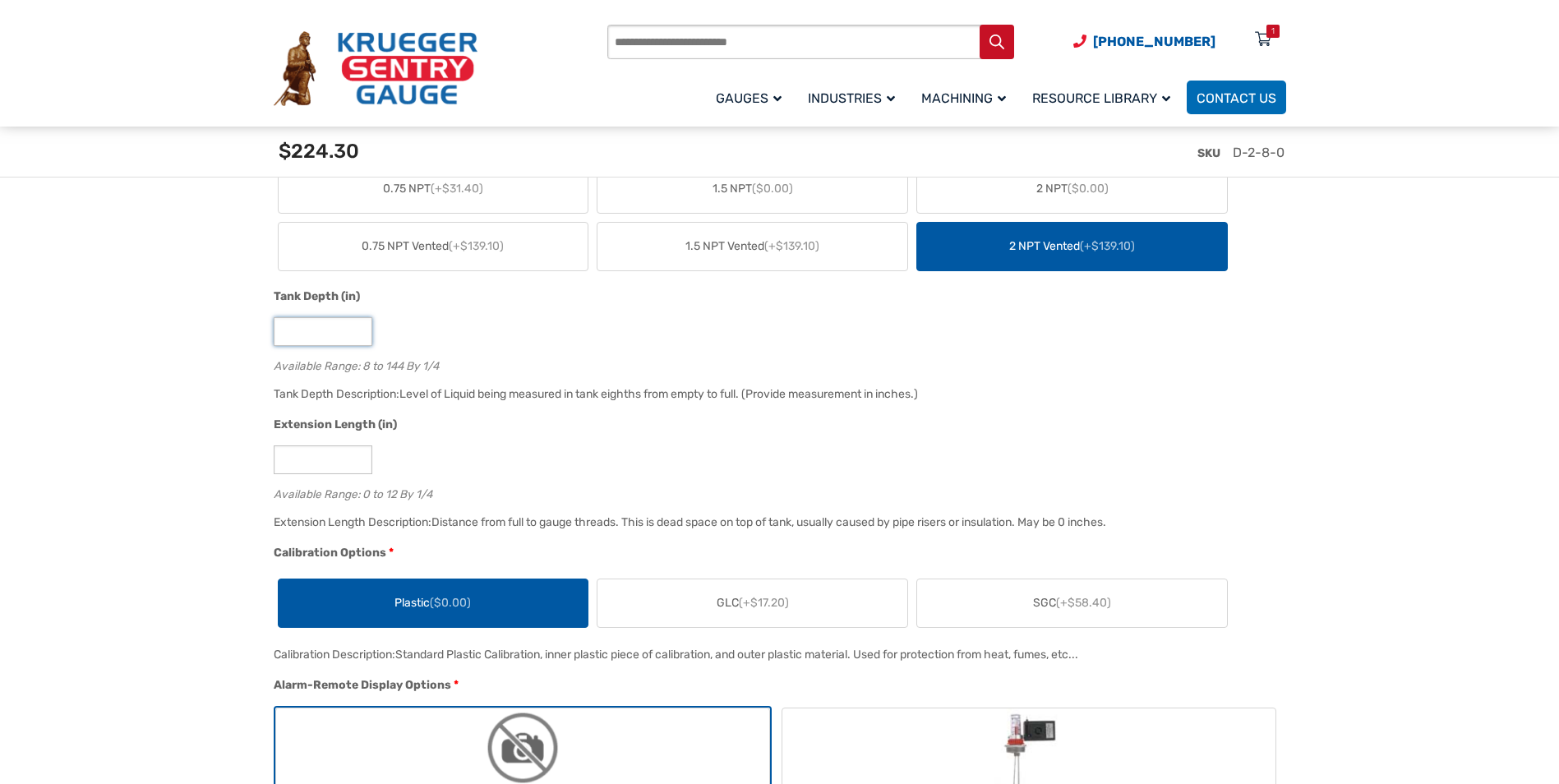
click at [355, 336] on input "*" at bounding box center [323, 332] width 98 height 29
click at [359, 327] on input "**" at bounding box center [323, 332] width 98 height 29
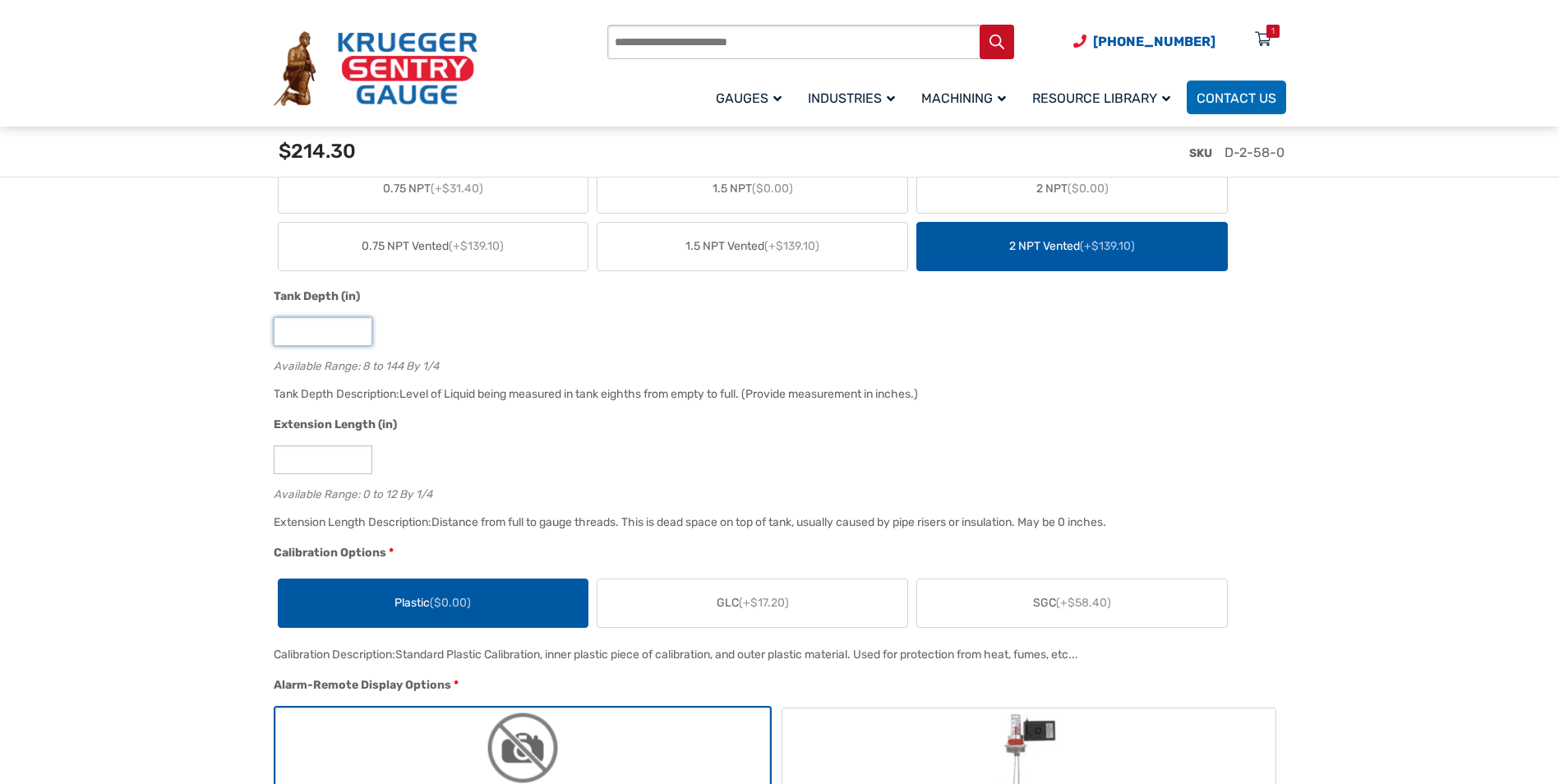
click at [359, 327] on input "**" at bounding box center [323, 332] width 98 height 29
type input "**"
click at [359, 327] on input "**" at bounding box center [323, 332] width 98 height 29
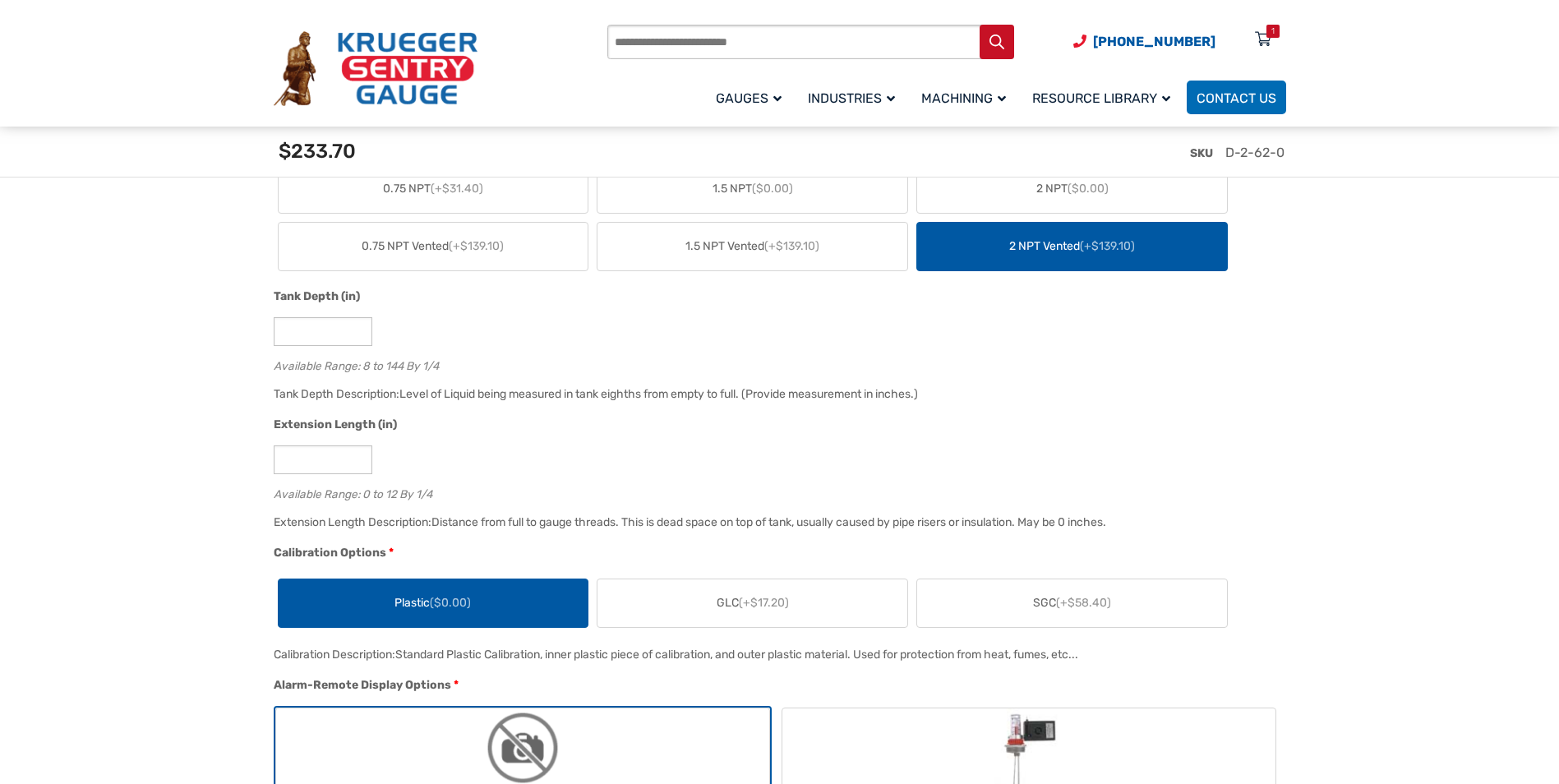
drag, startPoint x: 843, startPoint y: 250, endPoint x: 1366, endPoint y: 384, distance: 539.9
drag, startPoint x: 1226, startPoint y: 154, endPoint x: 1320, endPoint y: 158, distance: 94.1
drag, startPoint x: 1320, startPoint y: 158, endPoint x: 1255, endPoint y: 158, distance: 65.0
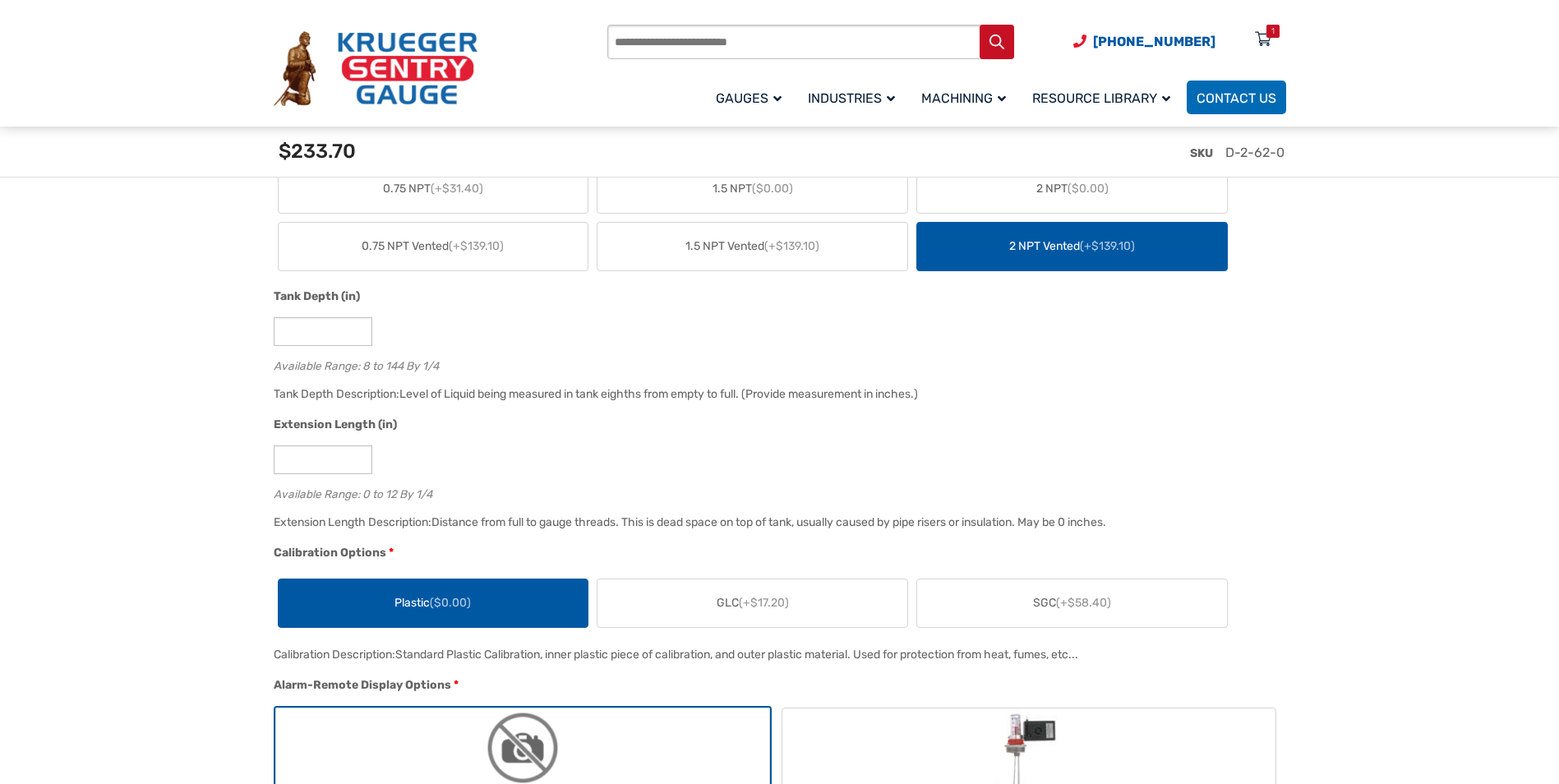
click at [1256, 158] on span "D-2-62-0" at bounding box center [1255, 152] width 59 height 15
drag, startPoint x: 1224, startPoint y: 151, endPoint x: 1285, endPoint y: 152, distance: 61.0
click at [1285, 152] on div "SKU D-2-62-0" at bounding box center [782, 158] width 1027 height 64
drag, startPoint x: 1285, startPoint y: 152, endPoint x: 1268, endPoint y: 152, distance: 17.0
copy span "D-2-62-0"
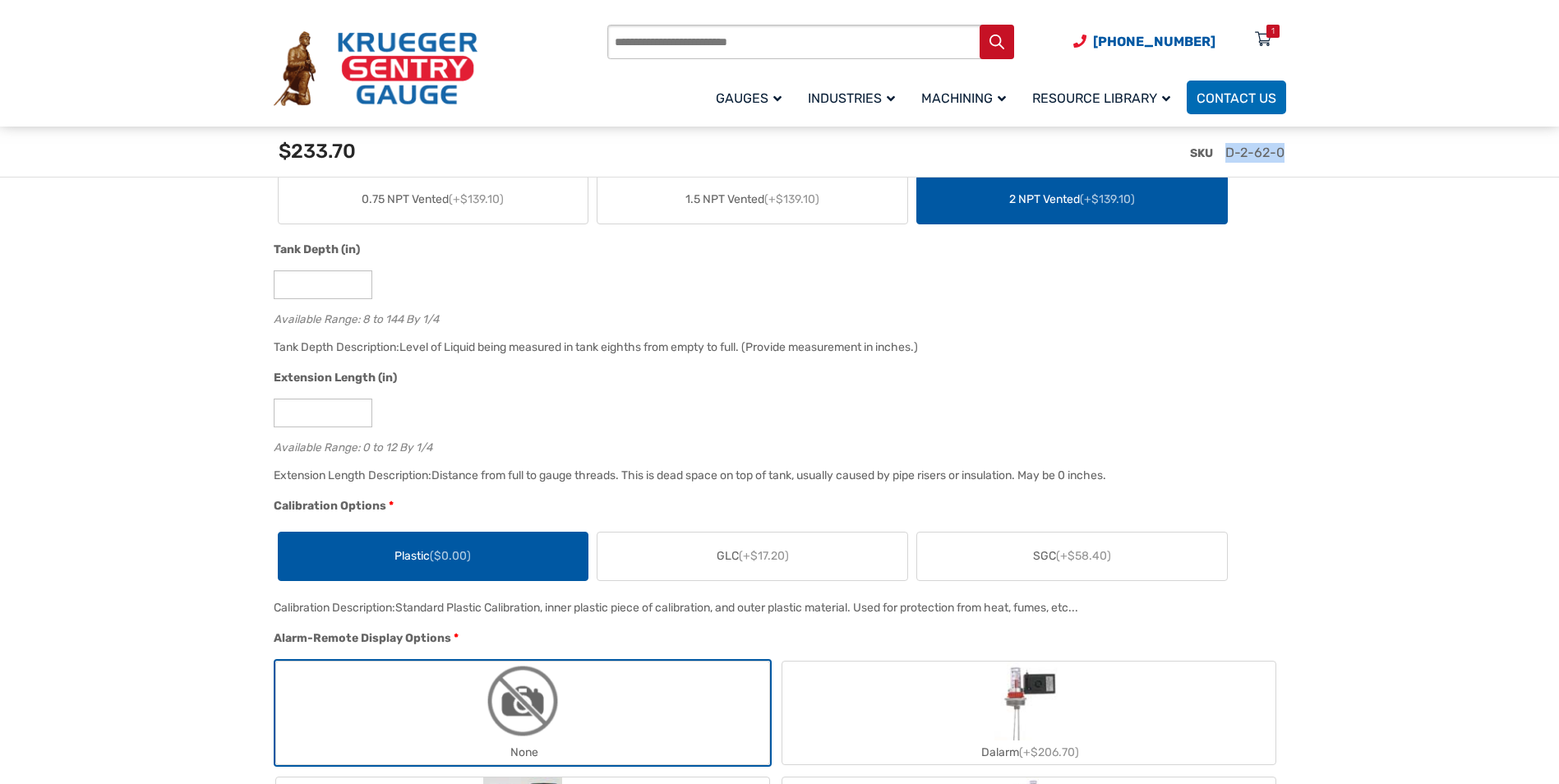
scroll to position [991, 0]
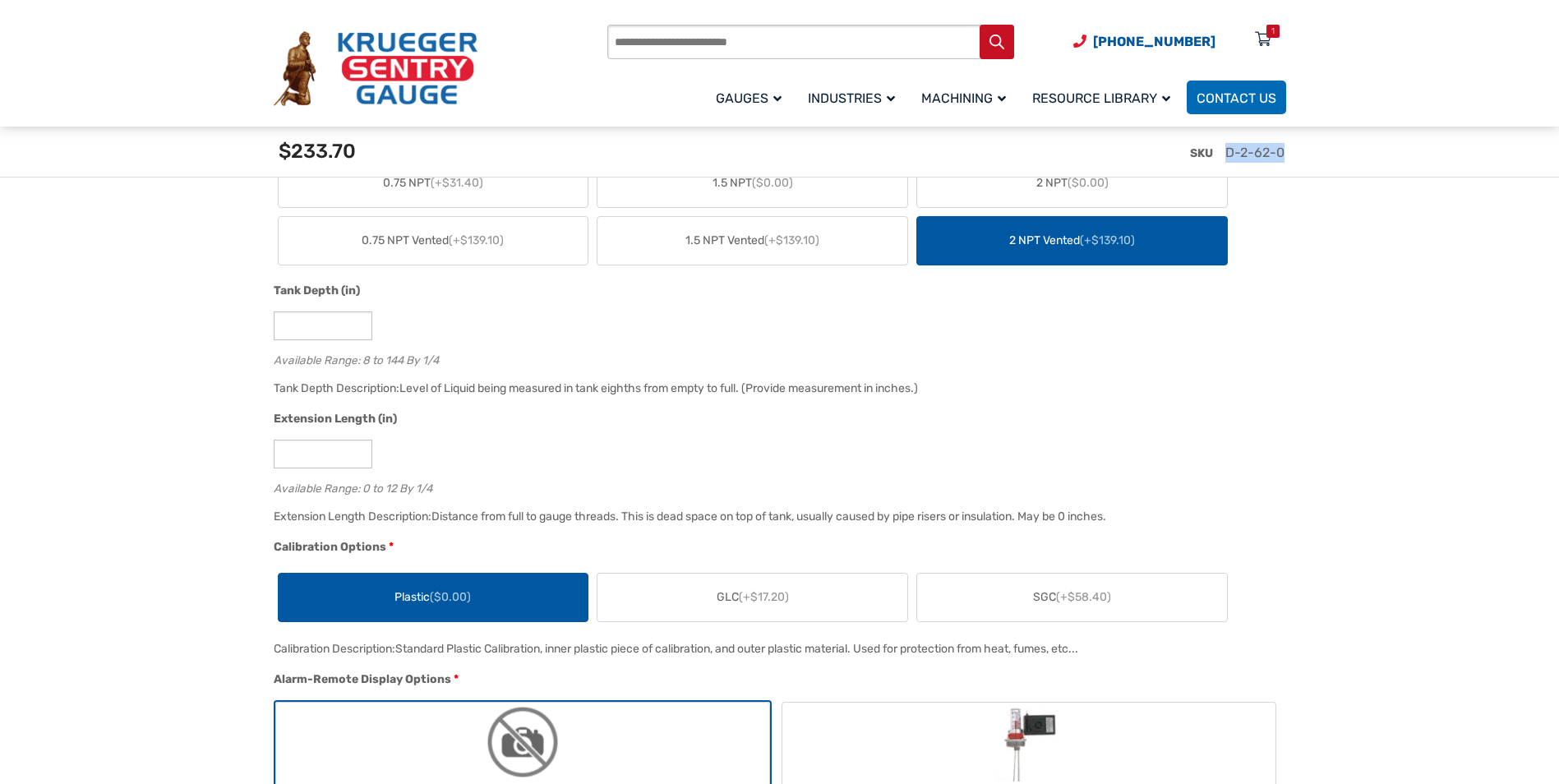
copy span "D-2-62-0"
click at [112, 89] on div "Products search [PHONE_NUMBER] Menu 1 Menu Account [GEOGRAPHIC_DATA] Liquid Lev…" at bounding box center [779, 63] width 1559 height 126
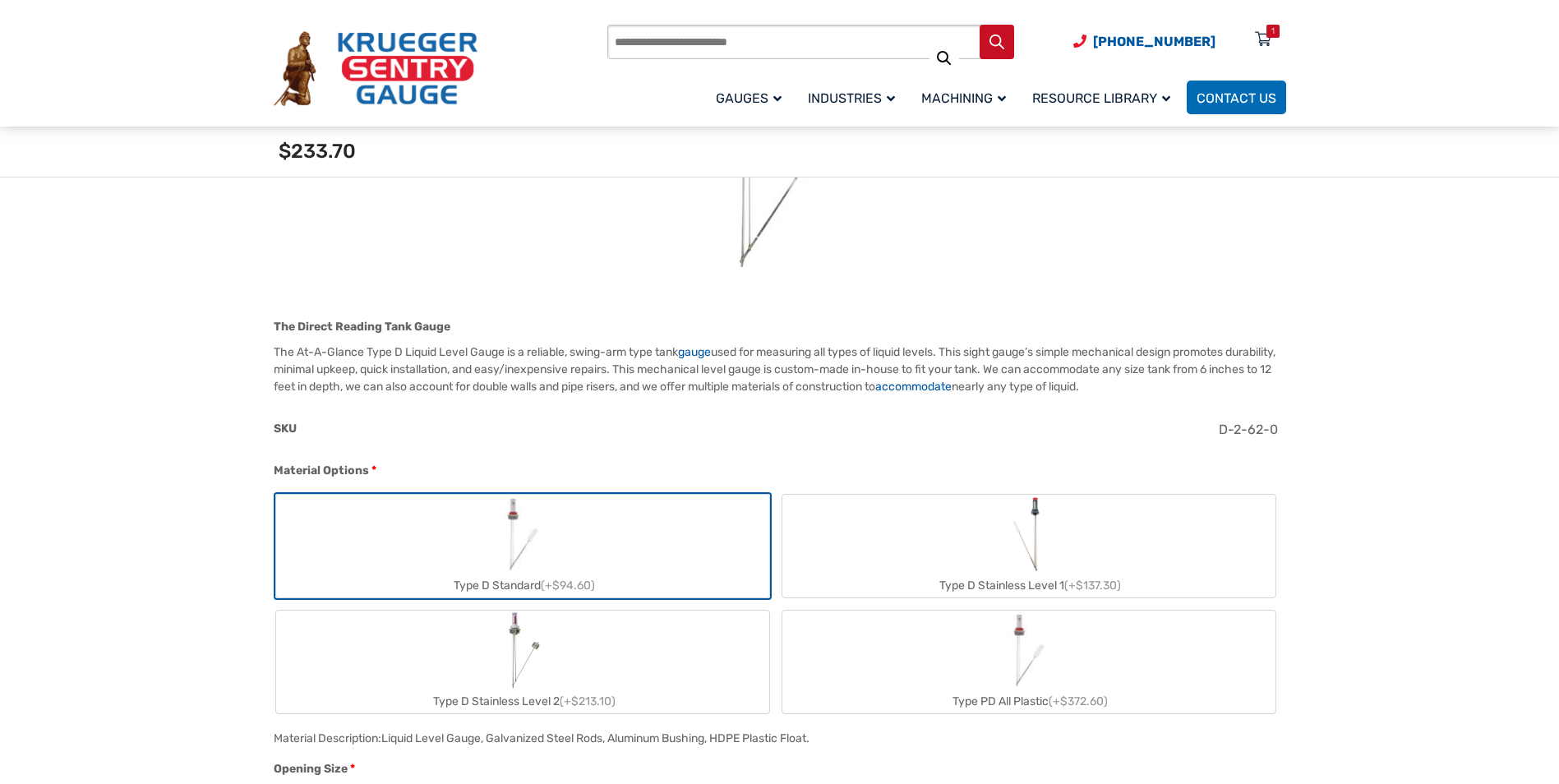
scroll to position [0, 0]
